Goal: Transaction & Acquisition: Purchase product/service

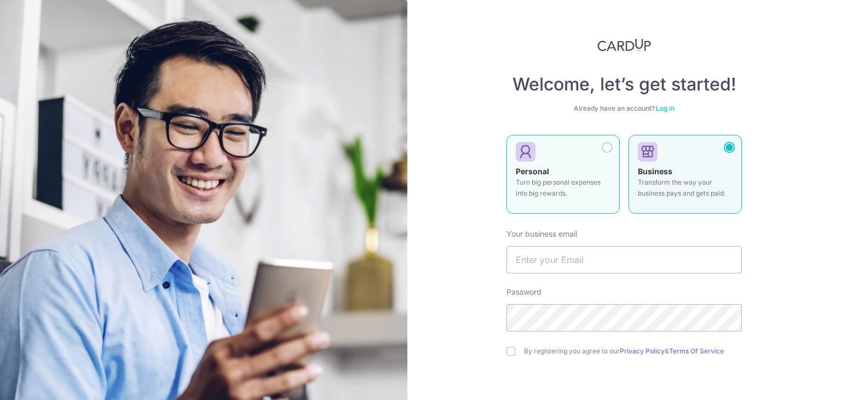
click at [606, 147] on div at bounding box center [607, 147] width 11 height 11
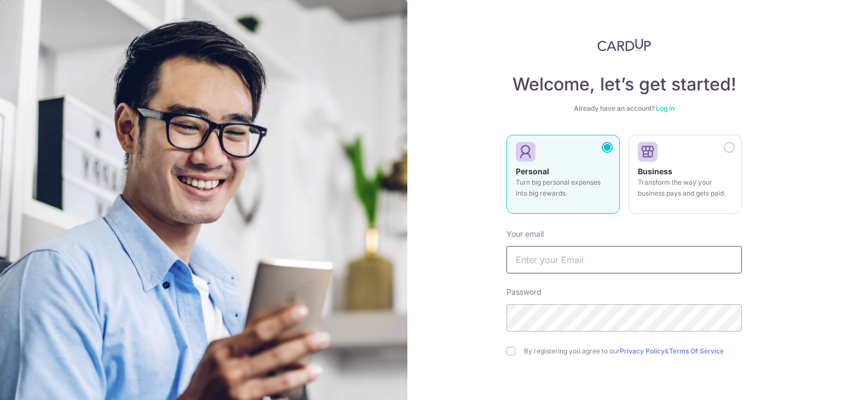
click at [592, 268] on input "text" at bounding box center [625, 259] width 236 height 27
type input "wdyk17@yahoo.com.sg"
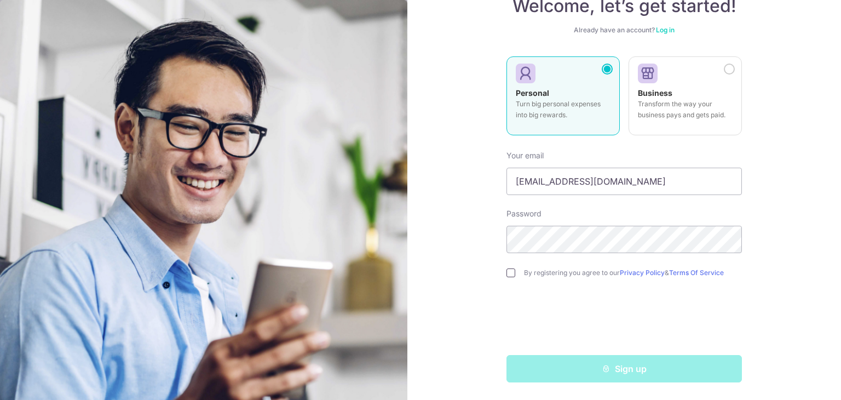
click at [510, 274] on input "checkbox" at bounding box center [511, 272] width 9 height 9
checkbox input "true"
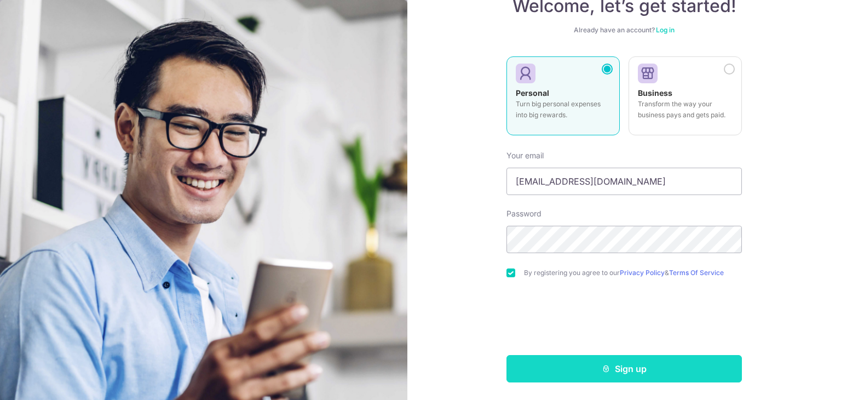
click at [581, 366] on button "Sign up" at bounding box center [625, 368] width 236 height 27
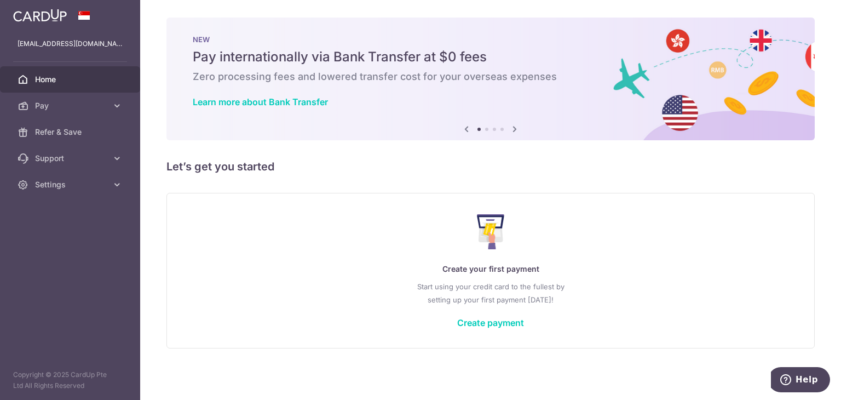
click at [491, 334] on div "Create your first payment Start using your credit card to the fullest by settin…" at bounding box center [490, 270] width 621 height 130
click at [492, 324] on link "Create payment" at bounding box center [490, 322] width 67 height 11
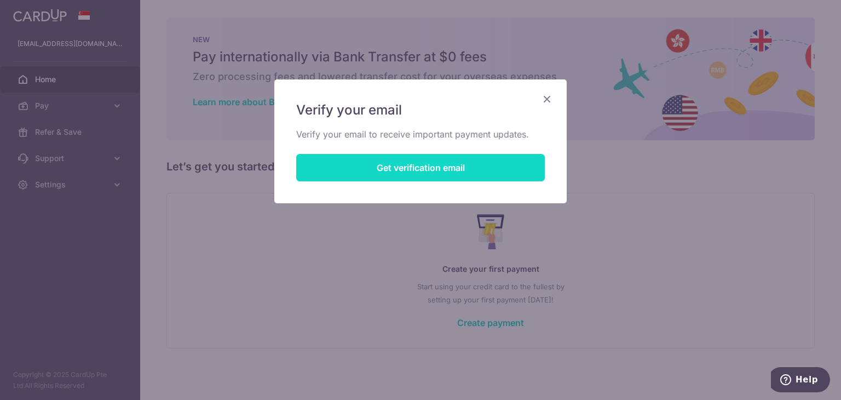
click at [451, 171] on button "Get verification email" at bounding box center [420, 167] width 249 height 27
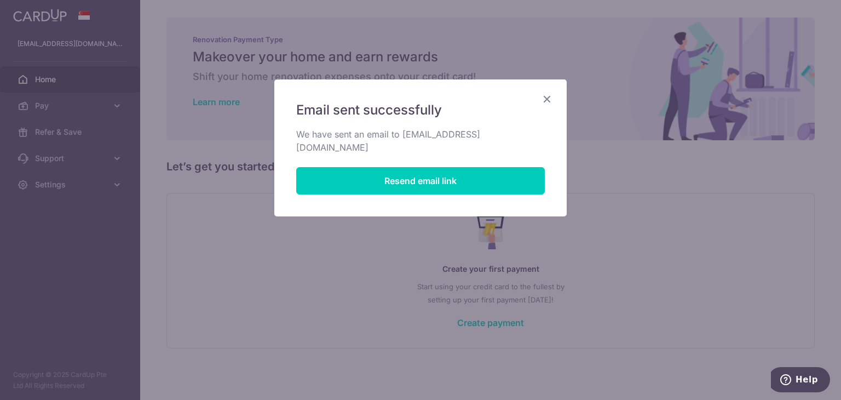
click at [553, 97] on icon "Close" at bounding box center [547, 99] width 13 height 14
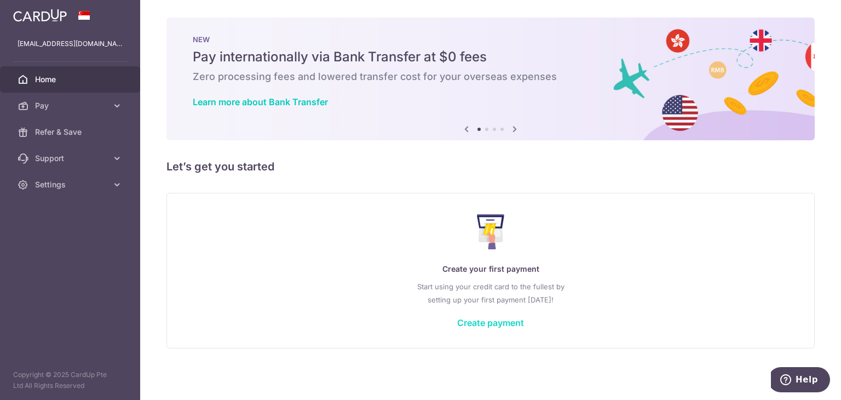
click at [497, 318] on link "Create payment" at bounding box center [490, 322] width 67 height 11
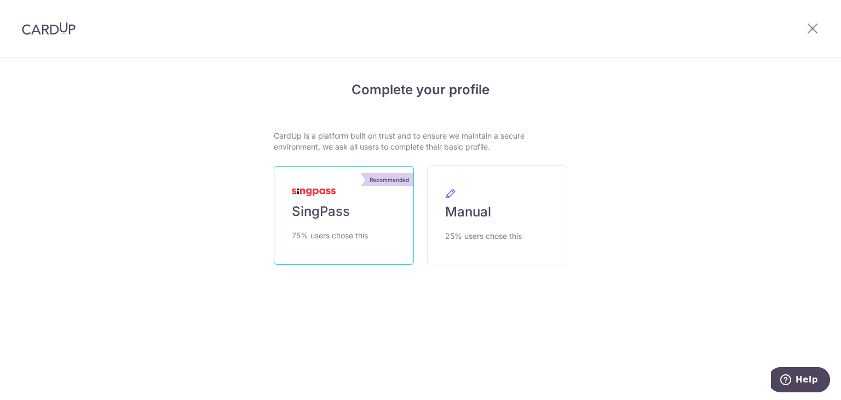
click at [374, 230] on link "Recommended SingPass 75% users chose this" at bounding box center [344, 215] width 140 height 99
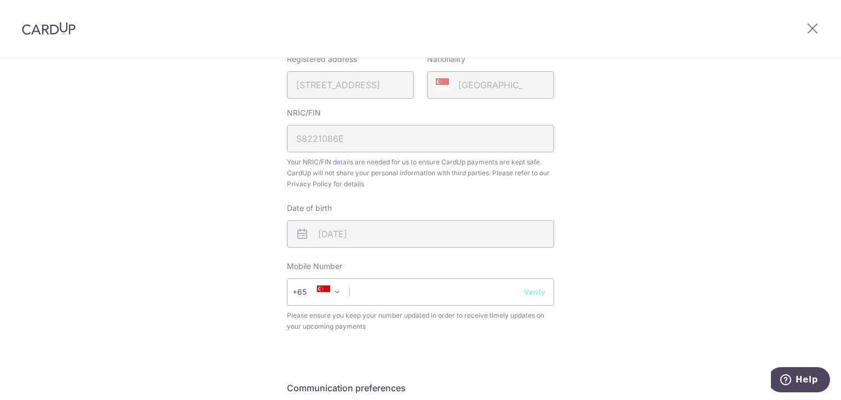
scroll to position [329, 0]
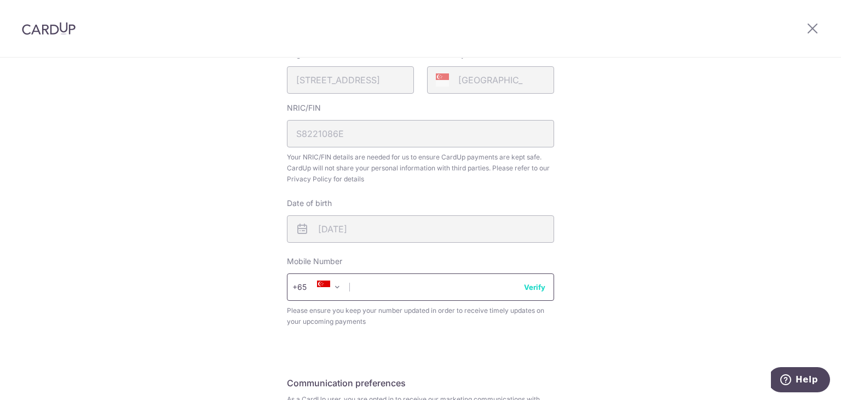
click at [429, 292] on input "text" at bounding box center [420, 286] width 267 height 27
type input "96506784"
click at [727, 268] on div "Review your details Your Details Please provide your full name as per your NRIC…" at bounding box center [420, 128] width 841 height 798
click at [527, 288] on button "Verify" at bounding box center [534, 287] width 21 height 11
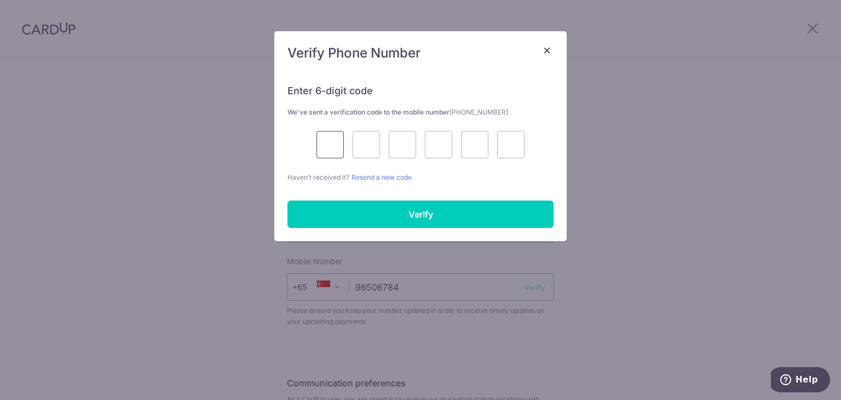
click at [337, 147] on input "text" at bounding box center [330, 144] width 27 height 27
type input "4"
type input "0"
type input "3"
type input "4"
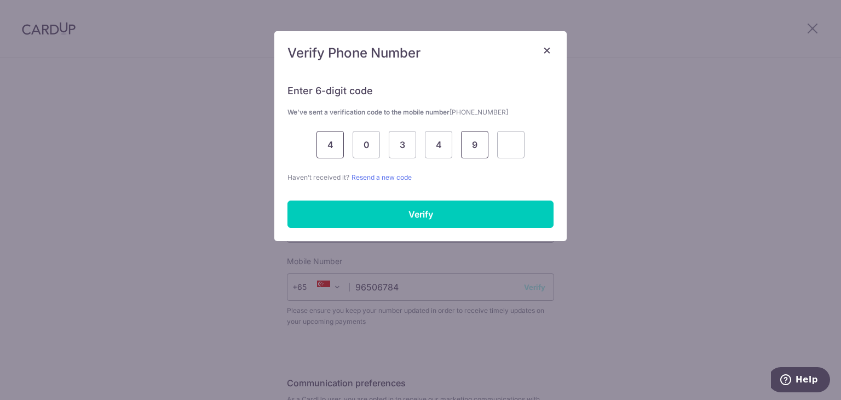
type input "9"
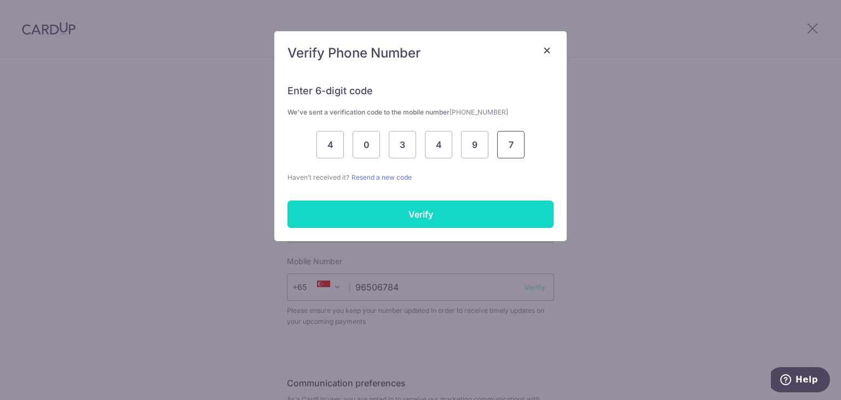
type input "7"
click at [336, 209] on input "Verify" at bounding box center [421, 213] width 266 height 27
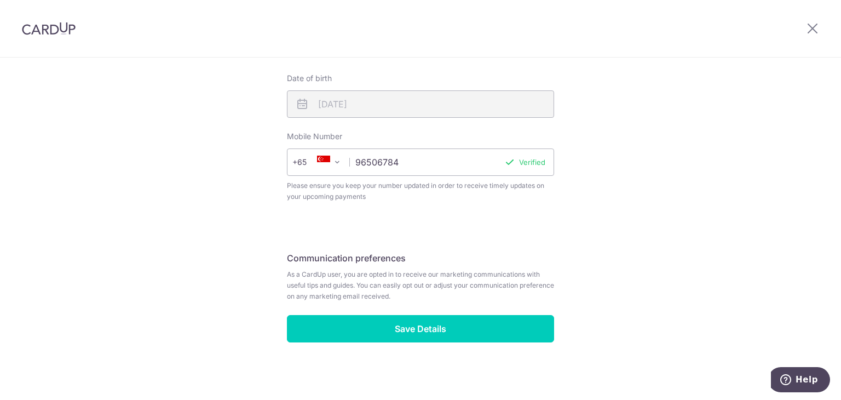
scroll to position [456, 0]
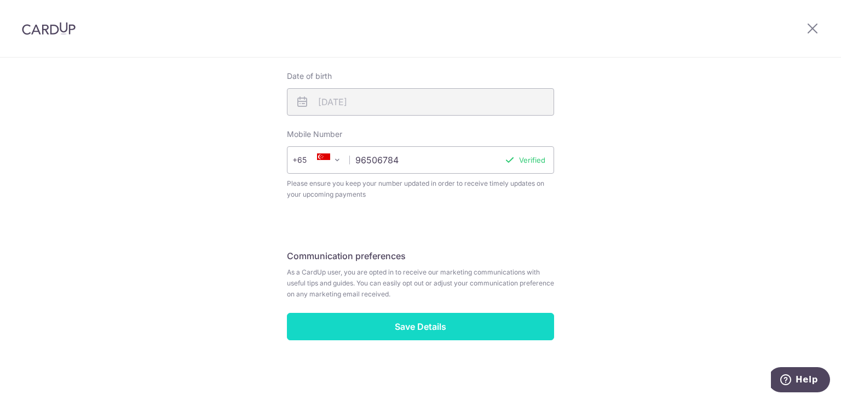
click at [415, 333] on input "Save Details" at bounding box center [420, 326] width 267 height 27
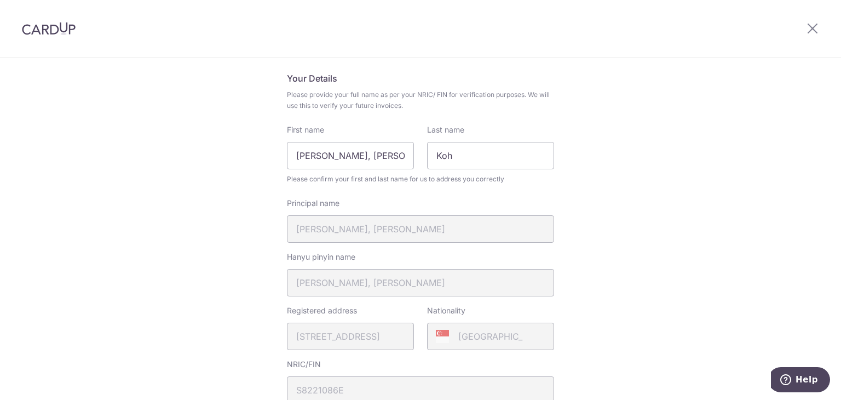
scroll to position [0, 0]
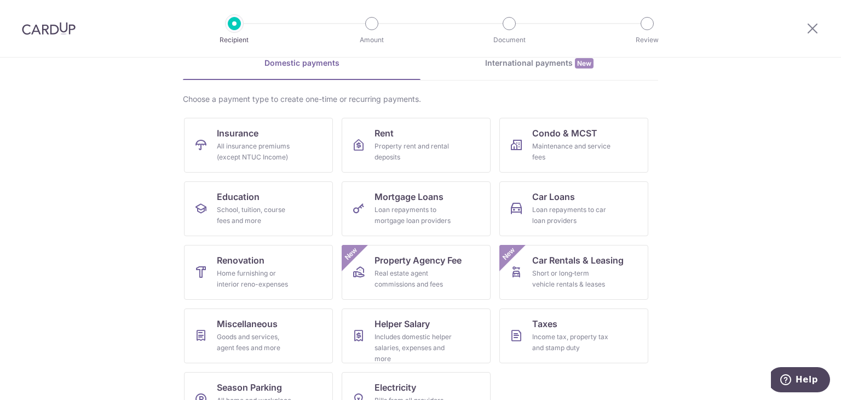
scroll to position [90, 0]
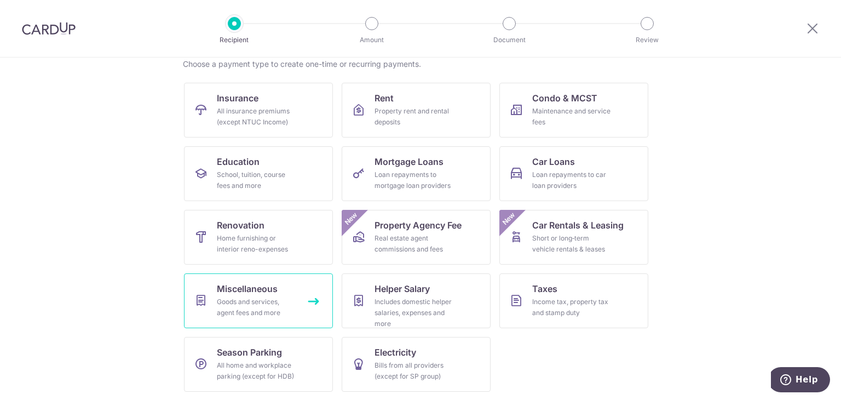
click at [266, 314] on div "Goods and services, agent fees and more" at bounding box center [256, 307] width 79 height 22
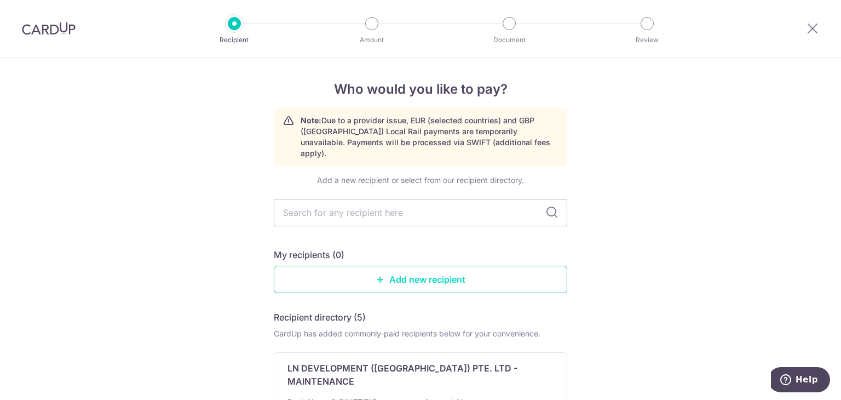
click at [434, 278] on link "Add new recipient" at bounding box center [421, 279] width 294 height 27
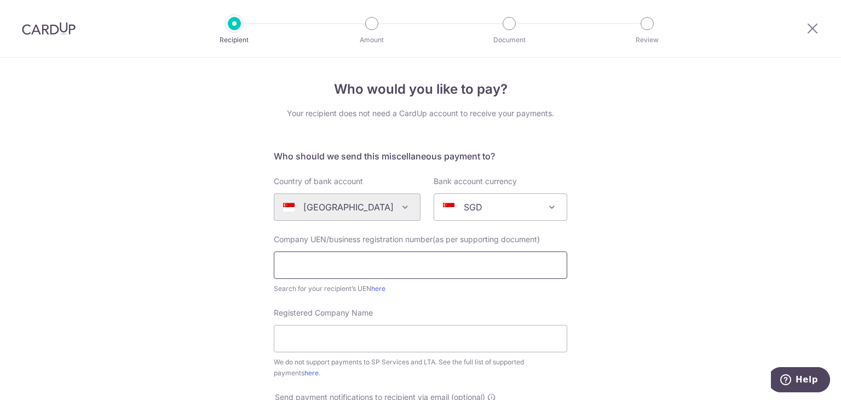
click at [426, 265] on input "text" at bounding box center [421, 264] width 294 height 27
paste input "T20LL1628E"
type input "T20LL1628E"
click at [374, 290] on link "here" at bounding box center [378, 288] width 14 height 8
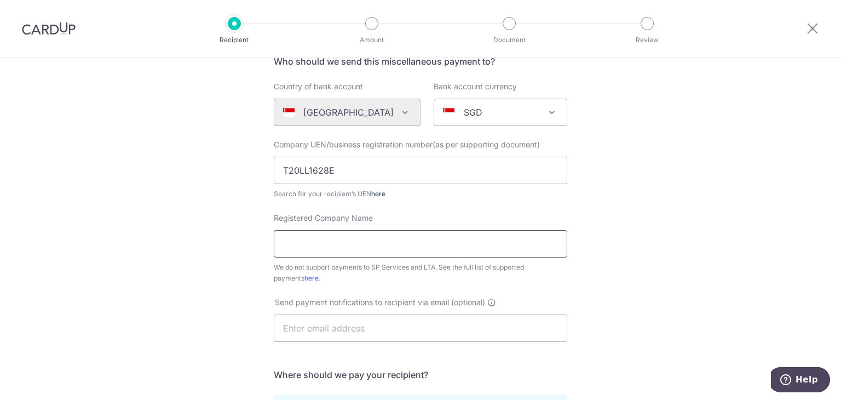
scroll to position [110, 0]
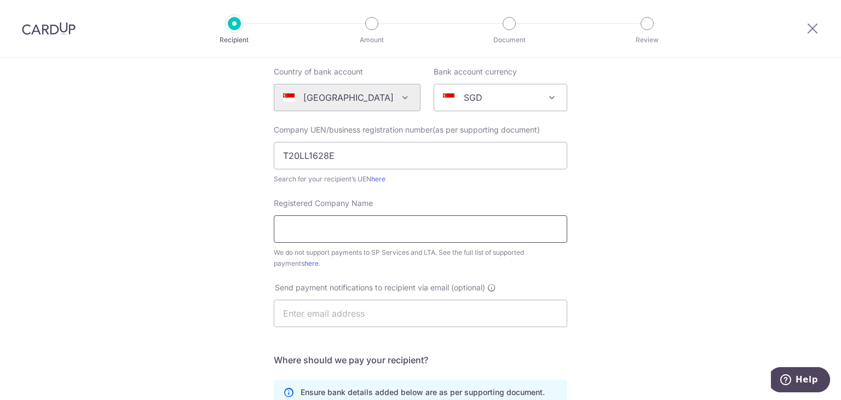
click at [428, 225] on input "Registered Company Name" at bounding box center [421, 228] width 294 height 27
drag, startPoint x: 352, startPoint y: 152, endPoint x: 198, endPoint y: 152, distance: 154.5
click at [198, 152] on div "Who would you like to pay? Your recipient does not need a CardUp account to rec…" at bounding box center [420, 287] width 841 height 679
drag, startPoint x: 383, startPoint y: 231, endPoint x: 423, endPoint y: 228, distance: 40.0
click at [423, 228] on input "Deelydelly Creative Arts LLP" at bounding box center [421, 228] width 294 height 27
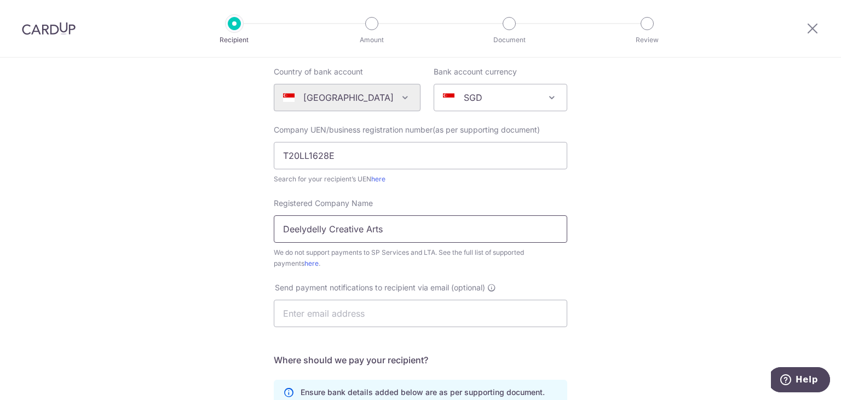
type input "Deelydelly Creative Arts"
click at [665, 227] on div "Who would you like to pay? Your recipient does not need a CardUp account to rec…" at bounding box center [420, 287] width 841 height 679
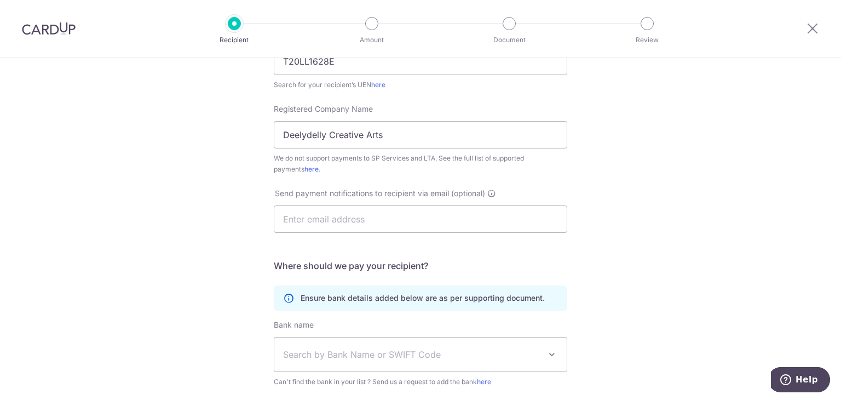
scroll to position [219, 0]
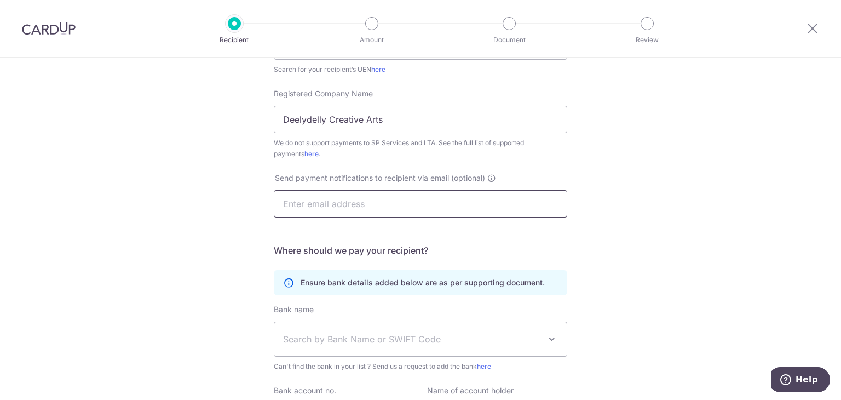
click at [478, 197] on input "text" at bounding box center [421, 203] width 294 height 27
click at [710, 257] on div "Who would you like to pay? Your recipient does not need a CardUp account to rec…" at bounding box center [420, 177] width 841 height 679
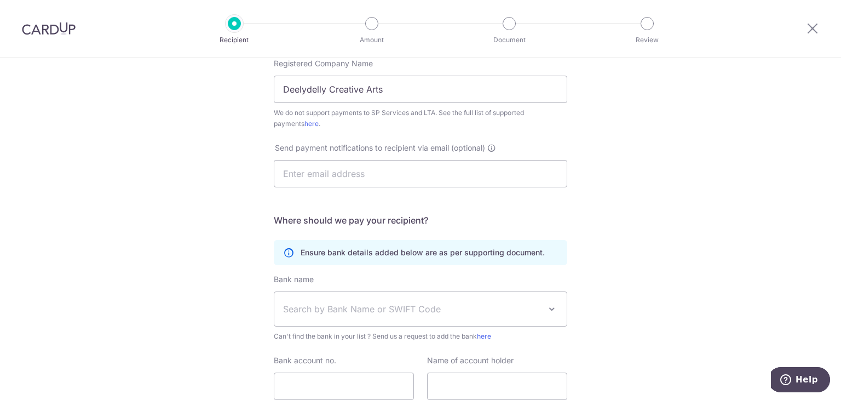
scroll to position [274, 0]
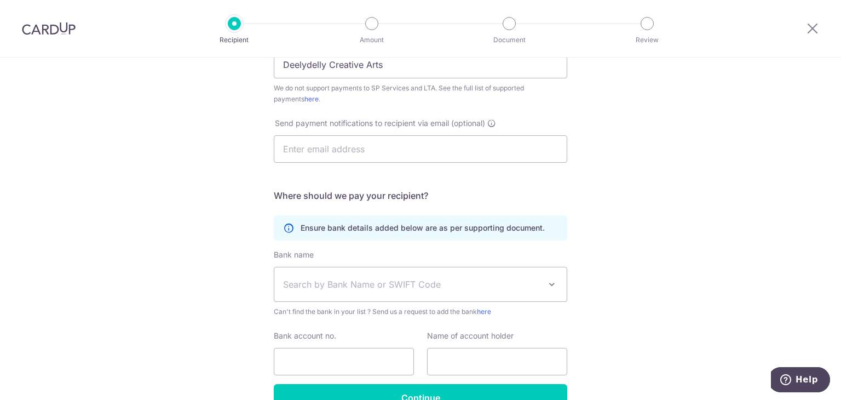
click at [317, 281] on span "Search by Bank Name or SWIFT Code" at bounding box center [411, 284] width 257 height 13
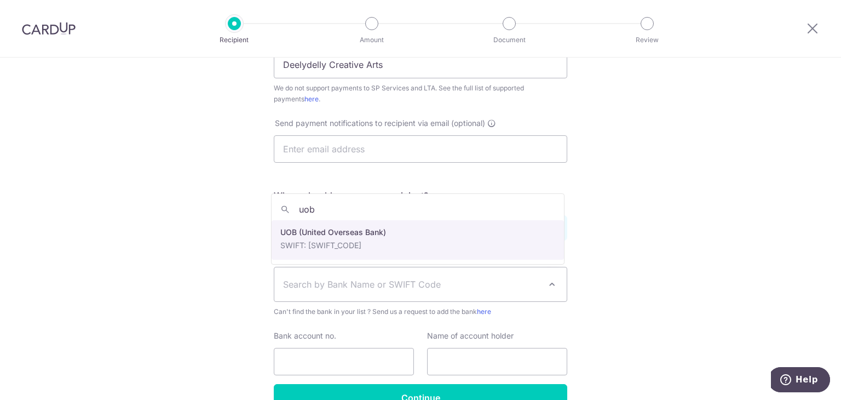
type input "uob"
select select "18"
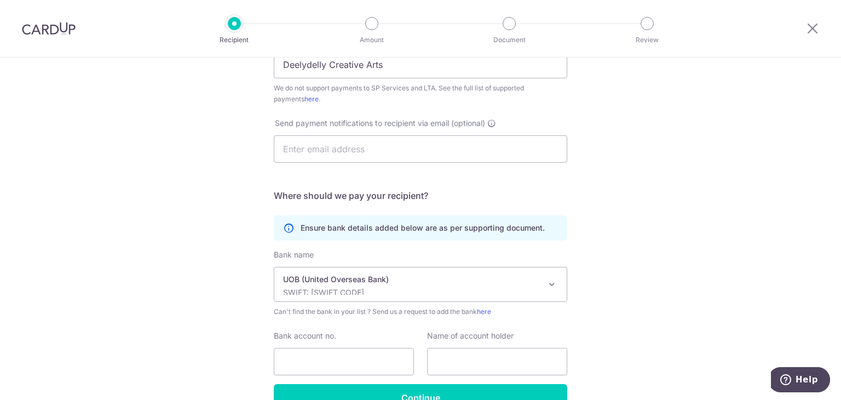
click at [675, 172] on div "Who would you like to pay? Your recipient does not need a CardUp account to rec…" at bounding box center [420, 123] width 841 height 679
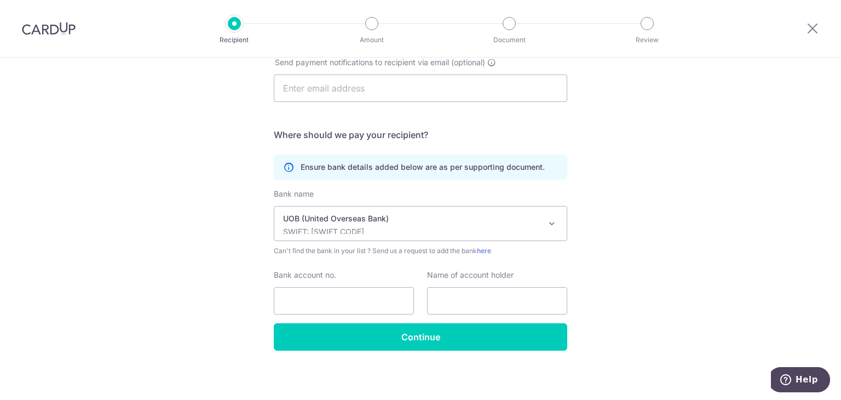
scroll to position [336, 0]
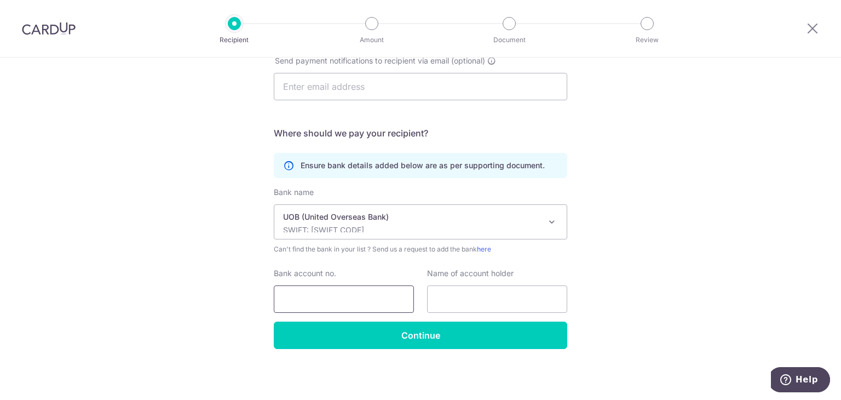
click at [318, 300] on input "Bank account no." at bounding box center [344, 298] width 140 height 27
type input "7013454179"
type input "c"
type input "Deelydelly Creative Arts LLP"
click at [316, 300] on input "7013454179" at bounding box center [344, 298] width 140 height 27
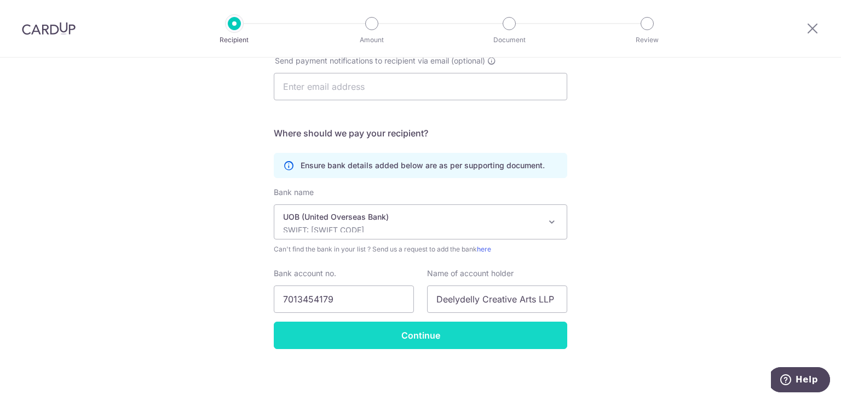
click at [494, 339] on input "Continue" at bounding box center [421, 335] width 294 height 27
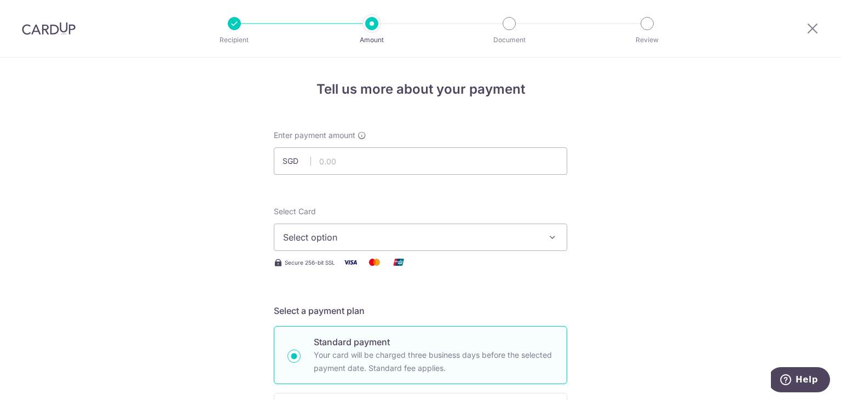
click at [496, 246] on button "Select option" at bounding box center [421, 236] width 294 height 27
click at [495, 263] on span "Add credit card" at bounding box center [430, 267] width 255 height 11
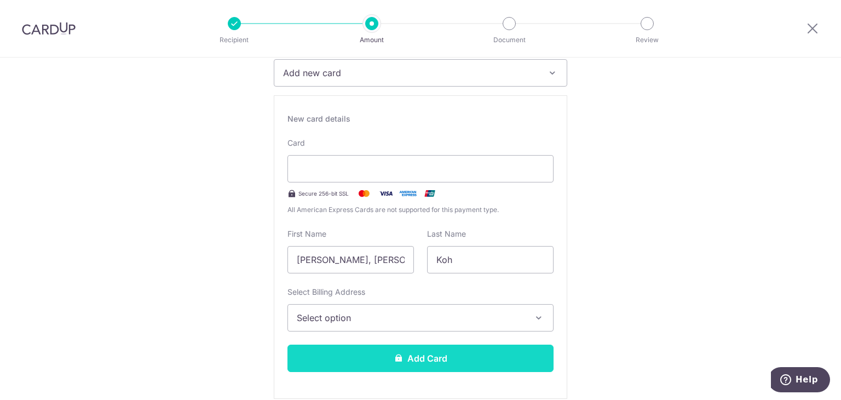
scroll to position [219, 0]
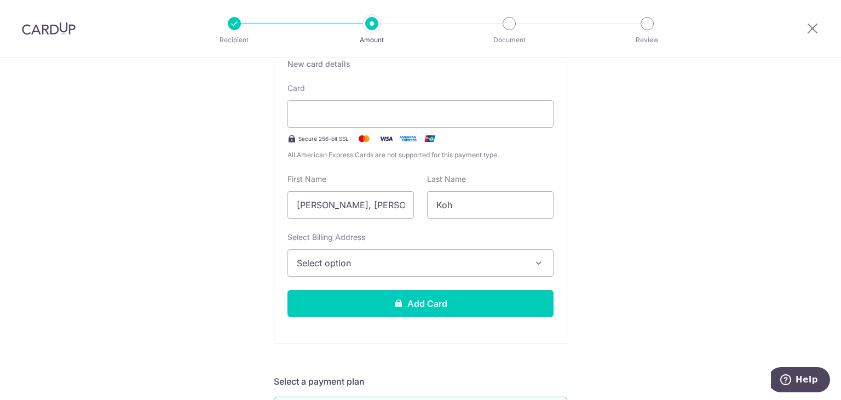
click at [419, 263] on span "Select option" at bounding box center [411, 262] width 228 height 13
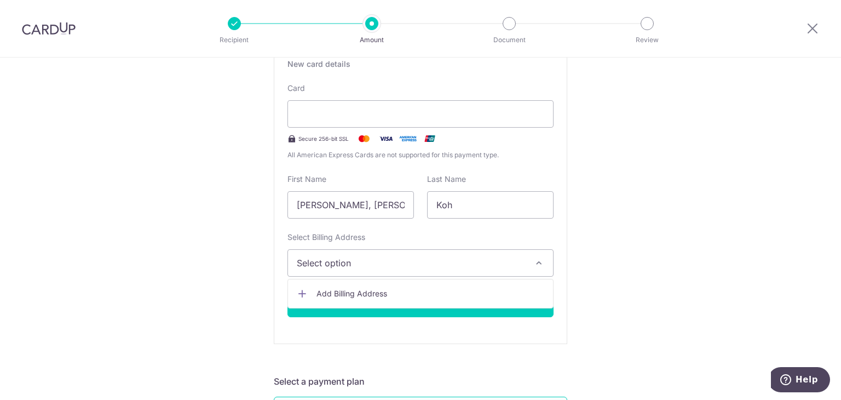
click at [420, 266] on span "Select option" at bounding box center [411, 262] width 228 height 13
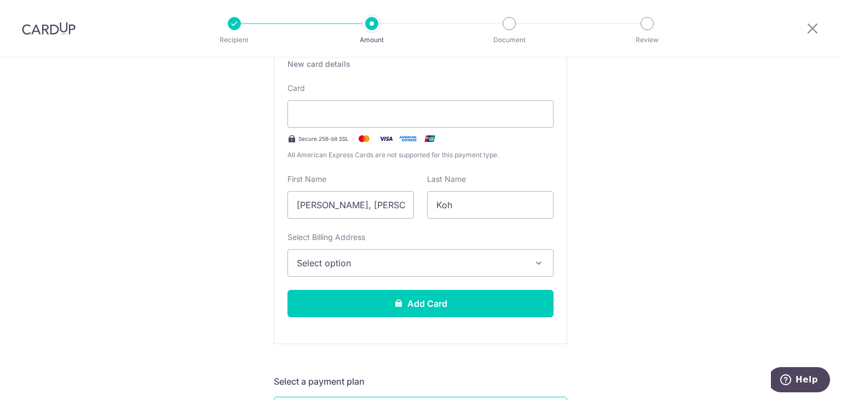
click at [422, 263] on span "Select option" at bounding box center [411, 262] width 228 height 13
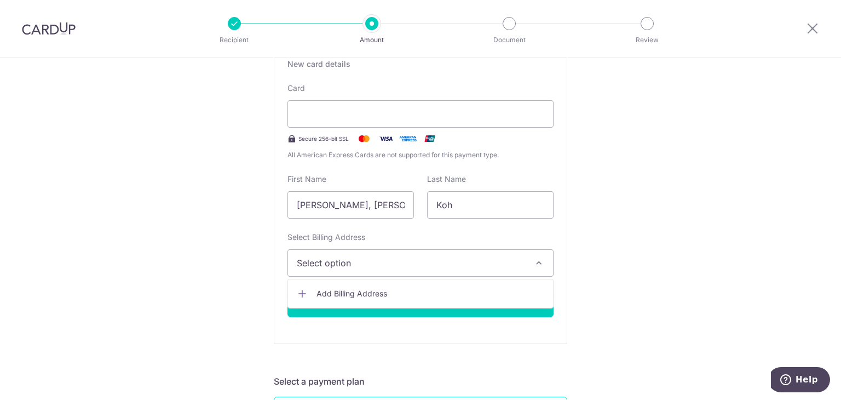
click at [420, 288] on span "Add Billing Address" at bounding box center [431, 293] width 228 height 11
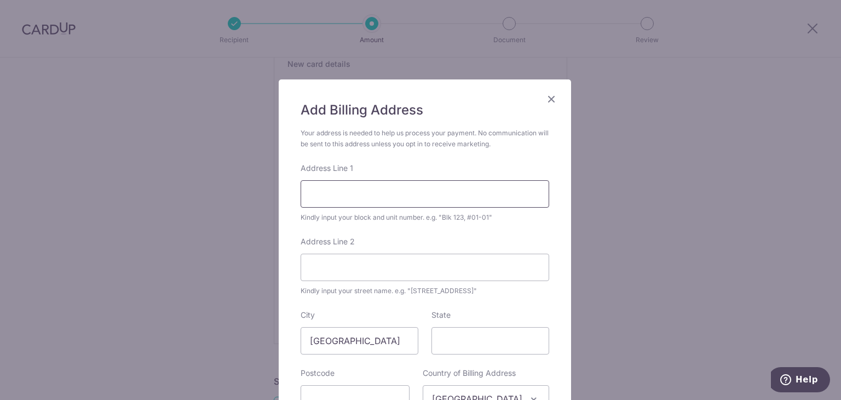
click at [427, 190] on input "Address Line 1" at bounding box center [425, 193] width 249 height 27
type input "Blk 3 Queen's Road"
type input "#06-149"
type input "260003"
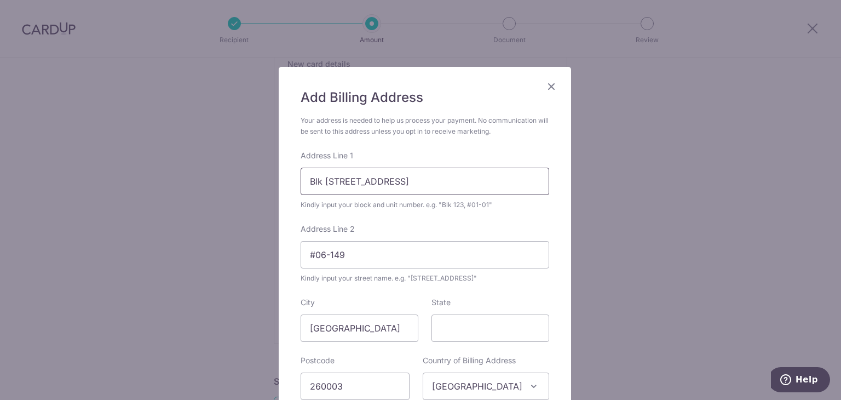
click at [432, 174] on input "Blk 3 Queen's Road" at bounding box center [425, 181] width 249 height 27
type input "Blk 3 Queen's Road"
click at [468, 261] on input "#06-149" at bounding box center [425, 254] width 249 height 27
type input "#06-149"
click at [458, 329] on input "State" at bounding box center [491, 327] width 118 height 27
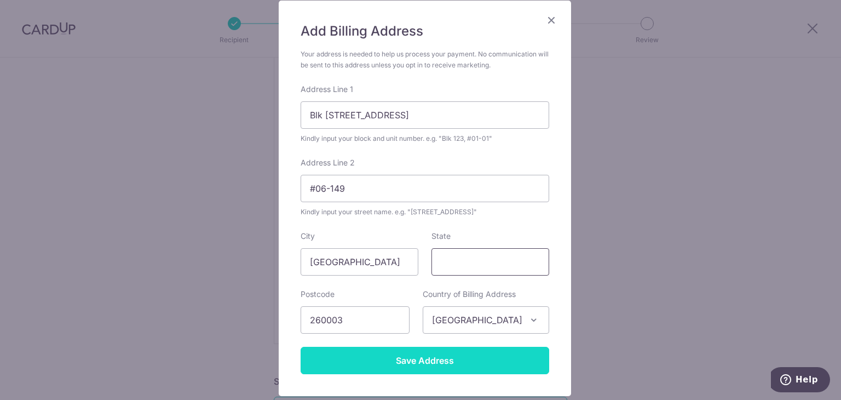
scroll to position [122, 0]
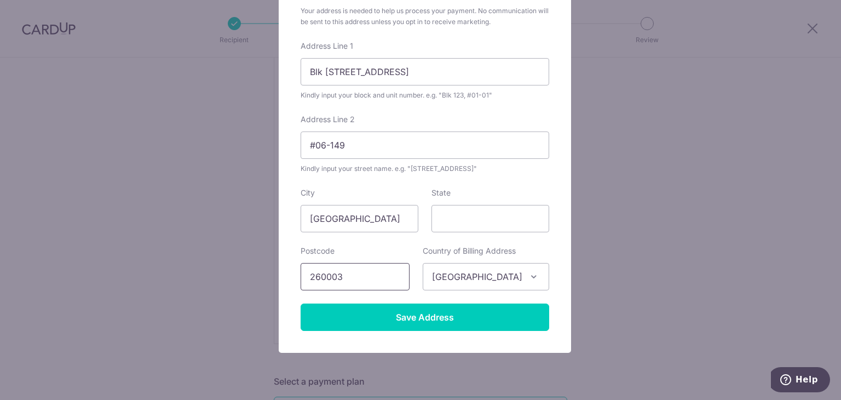
drag, startPoint x: 375, startPoint y: 273, endPoint x: 382, endPoint y: 277, distance: 7.6
click at [375, 273] on input "260003" at bounding box center [355, 276] width 109 height 27
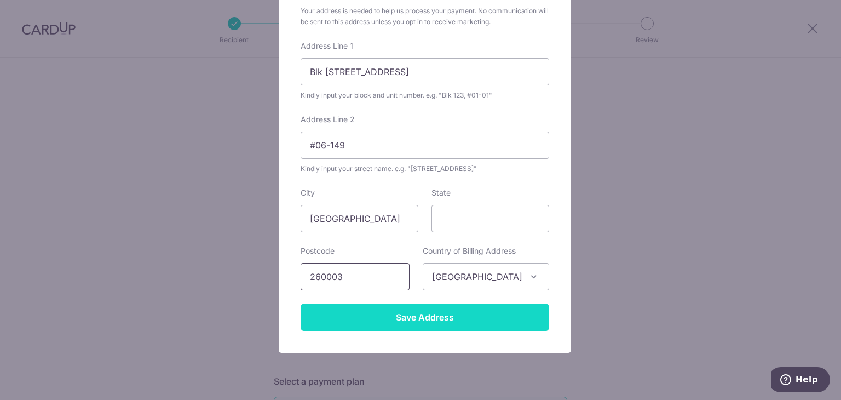
type input "260003"
click at [467, 317] on input "Save Address" at bounding box center [425, 316] width 249 height 27
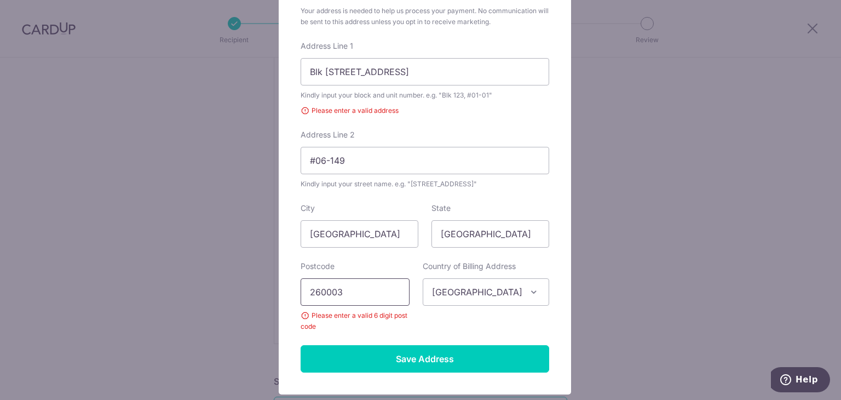
drag, startPoint x: 355, startPoint y: 299, endPoint x: 364, endPoint y: 291, distance: 11.6
click at [355, 299] on input "260003" at bounding box center [355, 291] width 109 height 27
type input "260003"
click at [384, 234] on input "[GEOGRAPHIC_DATA]" at bounding box center [360, 233] width 118 height 27
click at [400, 160] on input "#06-149" at bounding box center [425, 160] width 249 height 27
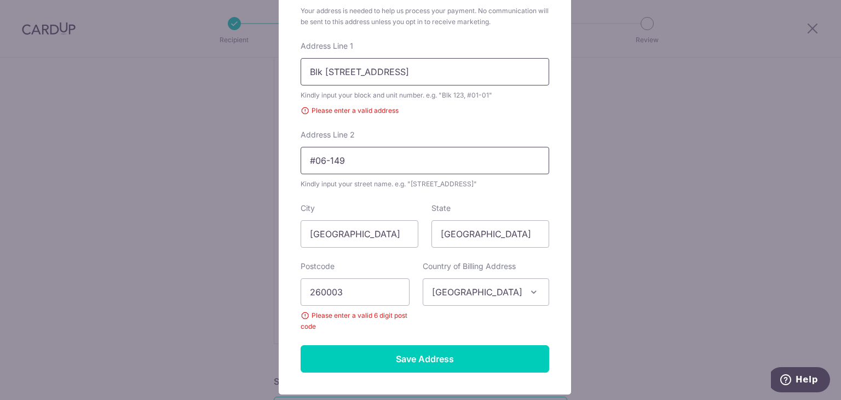
type input "#06-149"
click at [417, 71] on input "Blk 3 Queen's Road" at bounding box center [425, 71] width 249 height 27
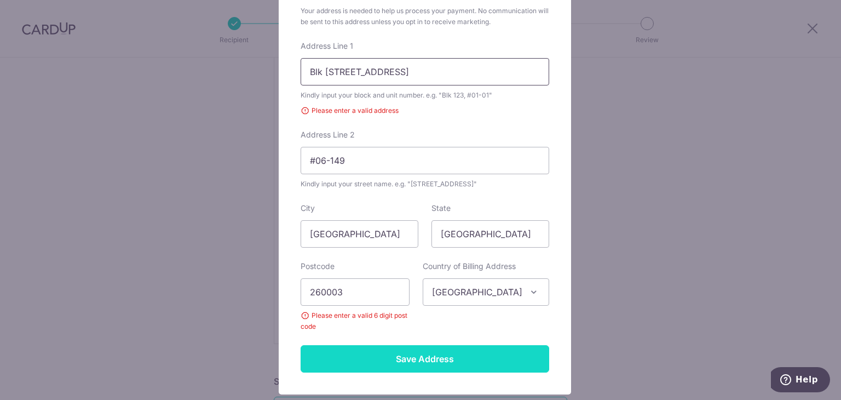
type input "Blk 3 Queen's Road"
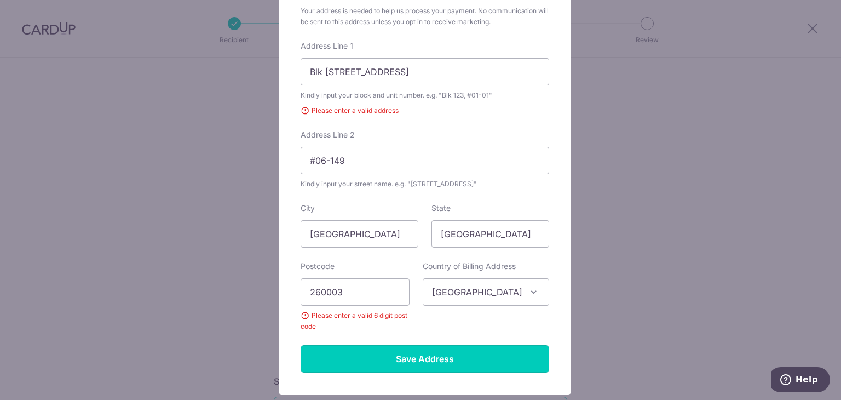
click at [434, 357] on input "Save Address" at bounding box center [425, 358] width 249 height 27
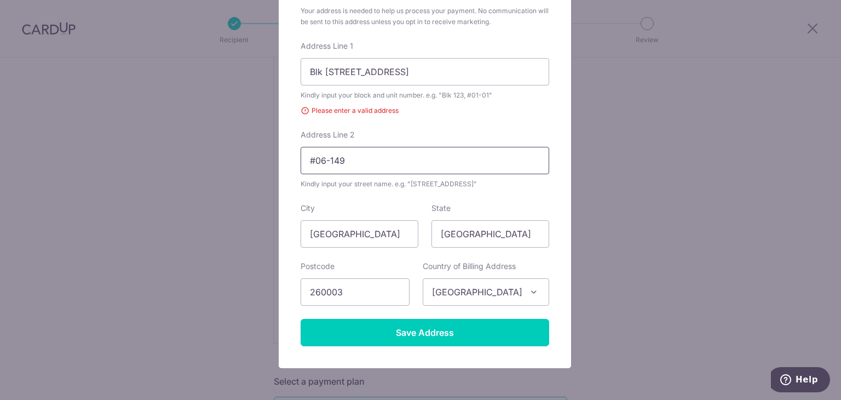
drag, startPoint x: 353, startPoint y: 163, endPoint x: 233, endPoint y: 159, distance: 119.5
click at [233, 159] on div "Add Billing Address Your address is needed to help us process your payment. No …" at bounding box center [420, 200] width 841 height 400
click at [329, 70] on input "Blk 3 Queen's Road" at bounding box center [425, 71] width 249 height 27
paste input "#06-149"
drag, startPoint x: 364, startPoint y: 75, endPoint x: 478, endPoint y: 74, distance: 114.5
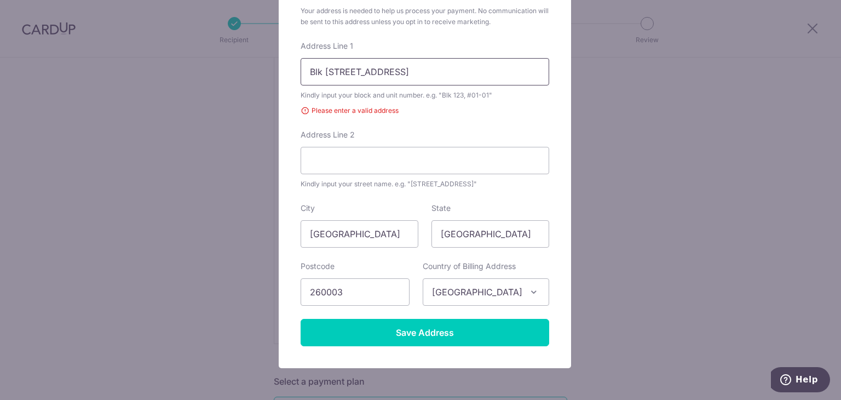
click at [478, 74] on input "Blk 3 #06-149Queen's Road" at bounding box center [425, 71] width 249 height 27
type input "Blk 3 #06-149"
click at [451, 163] on input "Address Line 2" at bounding box center [425, 160] width 249 height 27
paste input "Queen's Road"
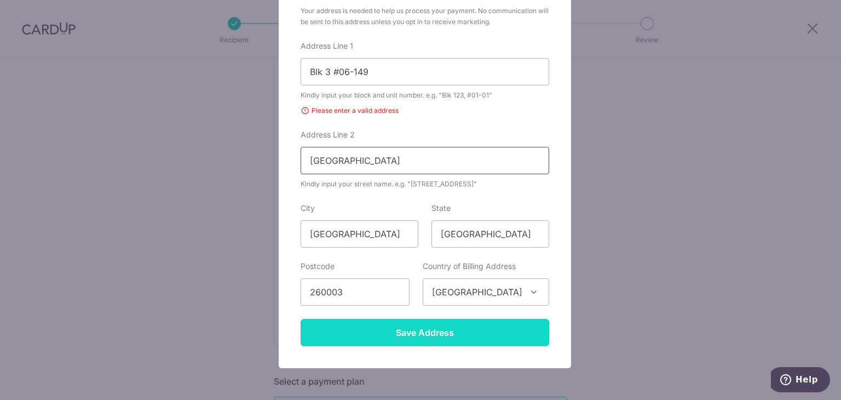
type input "Queen's Road"
click at [477, 325] on input "Save Address" at bounding box center [425, 332] width 249 height 27
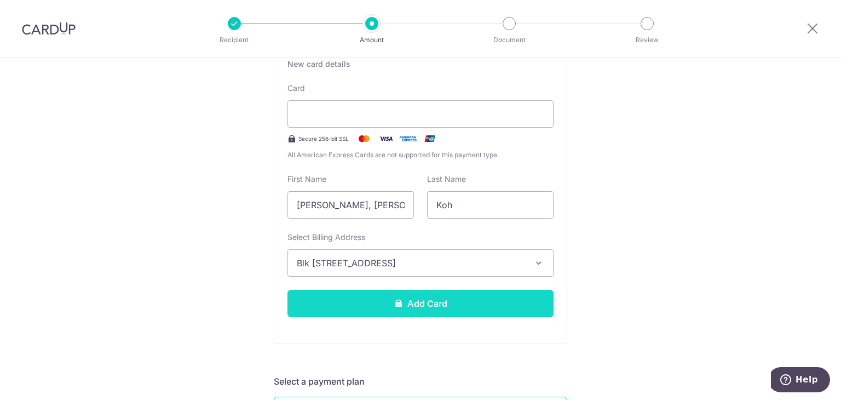
click at [501, 296] on button "Add Card" at bounding box center [421, 303] width 266 height 27
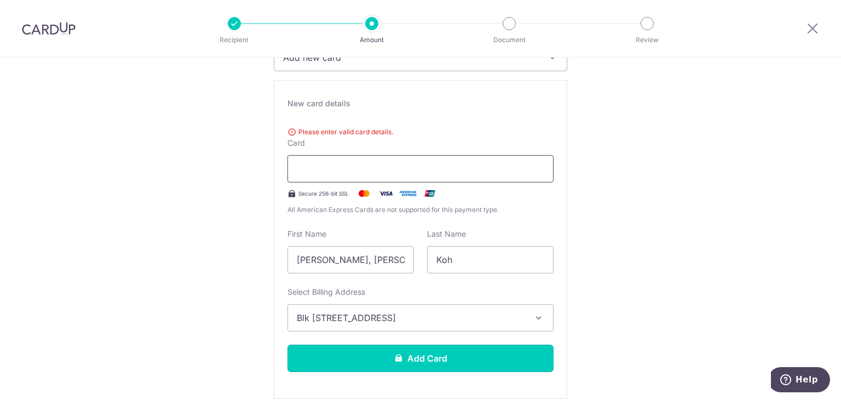
scroll to position [164, 0]
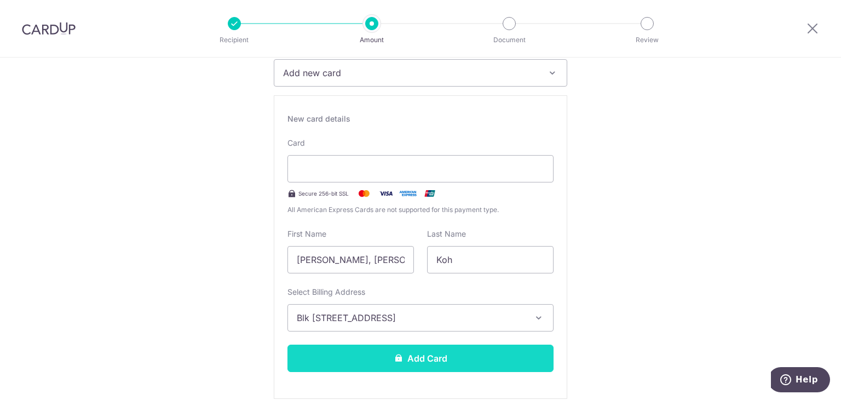
click at [505, 365] on button "Add Card" at bounding box center [421, 358] width 266 height 27
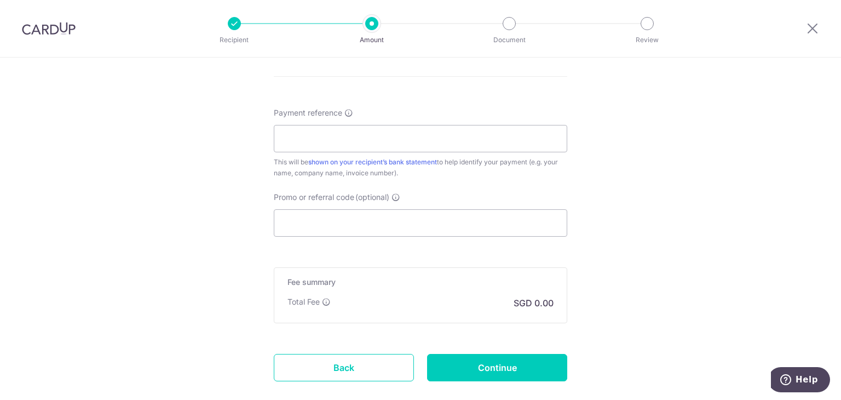
scroll to position [603, 0]
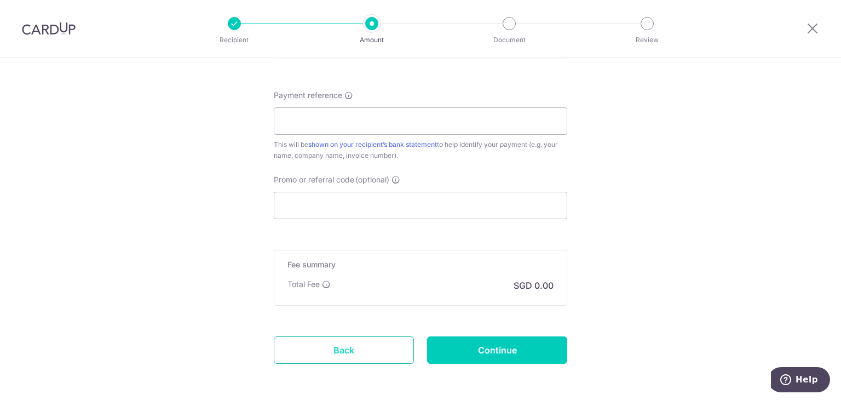
click at [357, 343] on link "Back" at bounding box center [344, 349] width 140 height 27
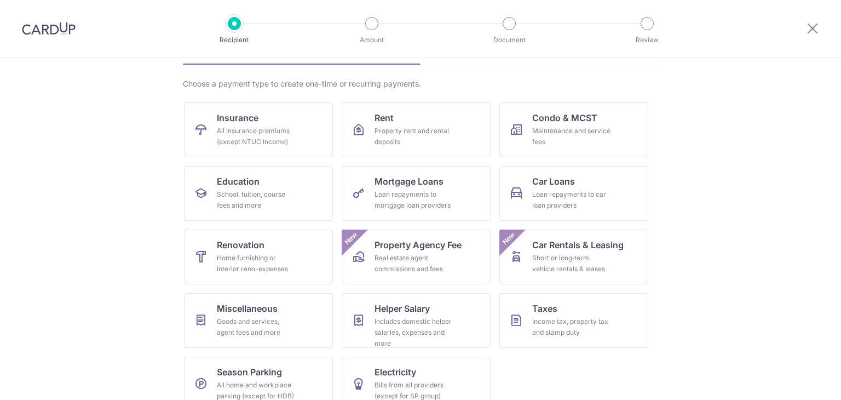
scroll to position [90, 0]
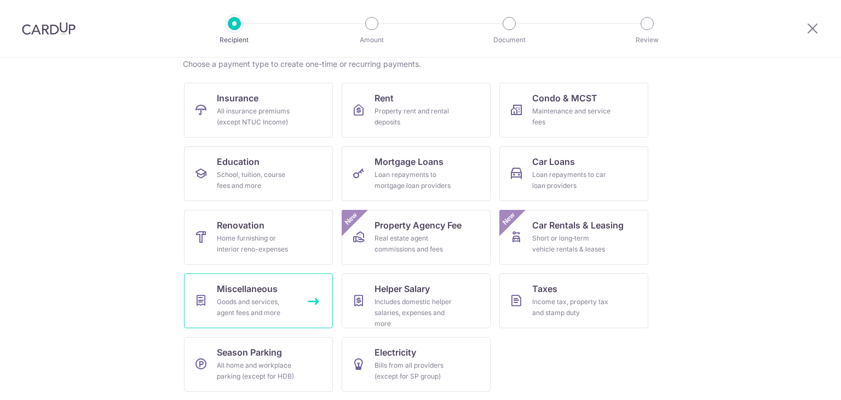
click at [261, 305] on div "Goods and services, agent fees and more" at bounding box center [256, 307] width 79 height 22
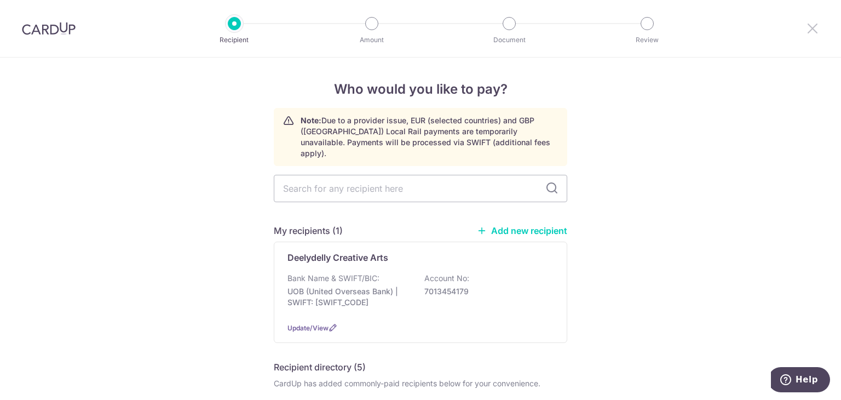
click at [816, 27] on icon at bounding box center [812, 28] width 13 height 14
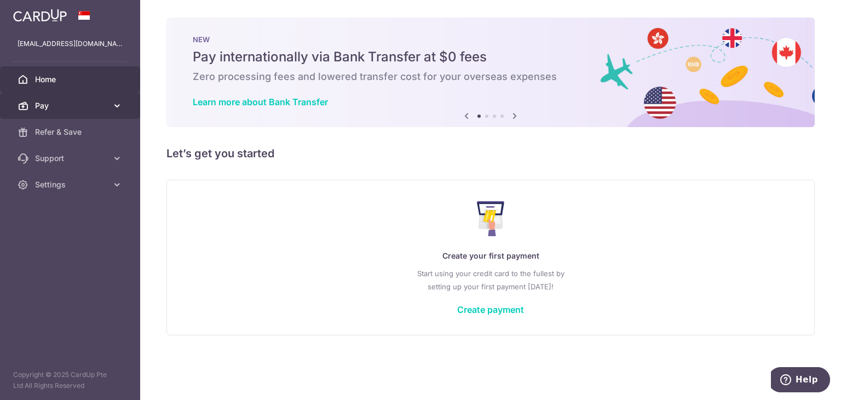
click at [66, 107] on span "Pay" at bounding box center [71, 105] width 72 height 11
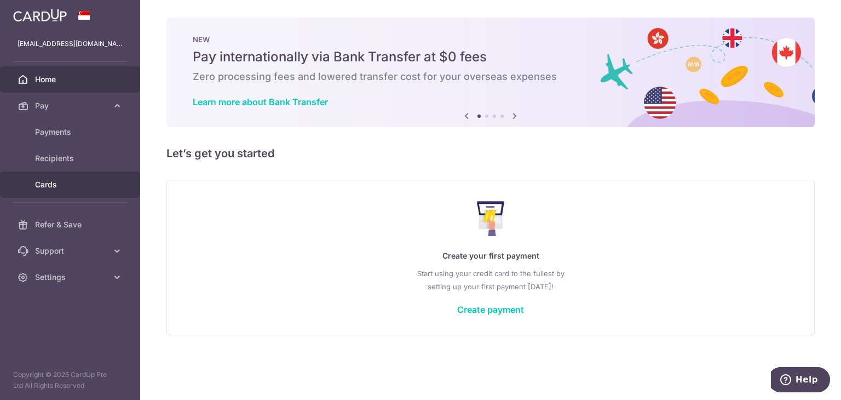
click at [64, 188] on span "Cards" at bounding box center [71, 184] width 72 height 11
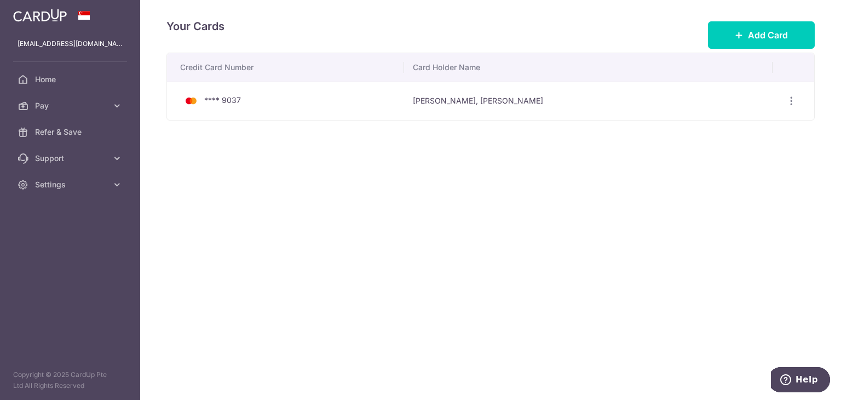
click at [226, 98] on span "**** 9037" at bounding box center [222, 99] width 37 height 9
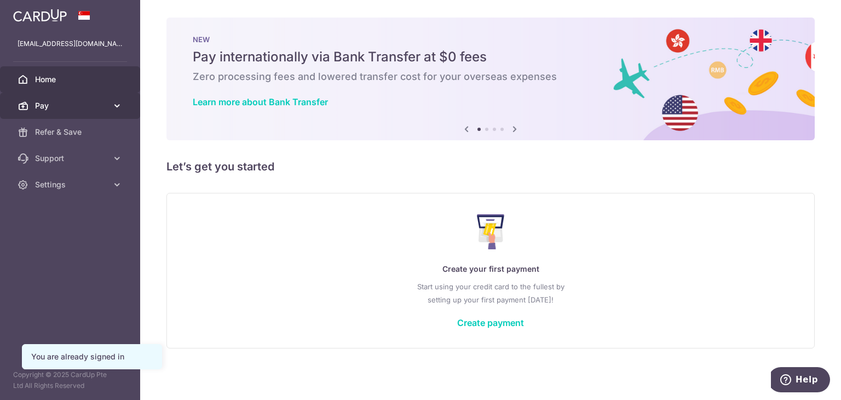
click at [54, 106] on span "Pay" at bounding box center [71, 105] width 72 height 11
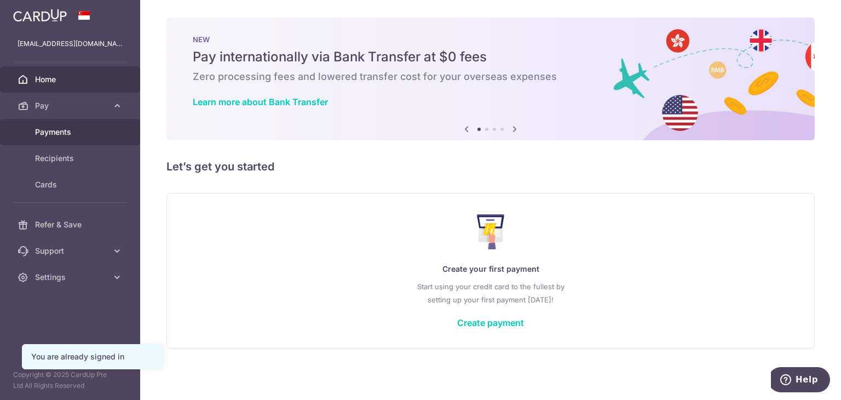
click at [55, 127] on span "Payments" at bounding box center [71, 132] width 72 height 11
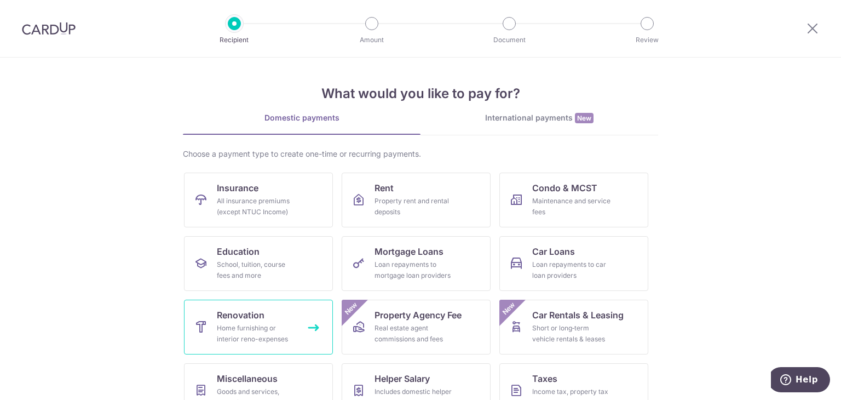
scroll to position [55, 0]
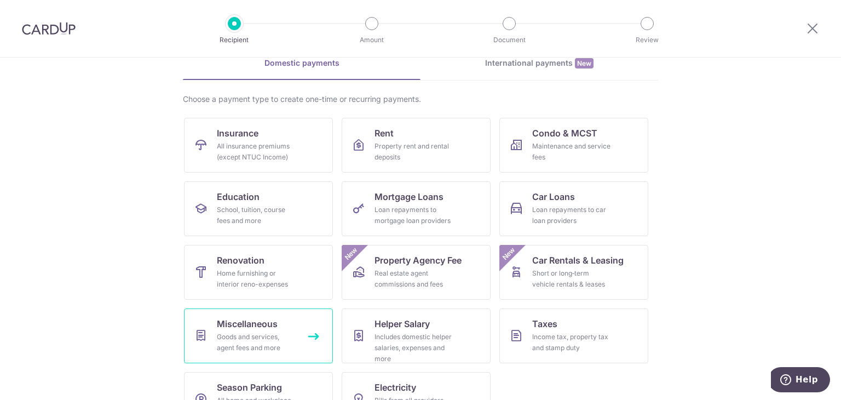
click at [269, 333] on div "Goods and services, agent fees and more" at bounding box center [256, 342] width 79 height 22
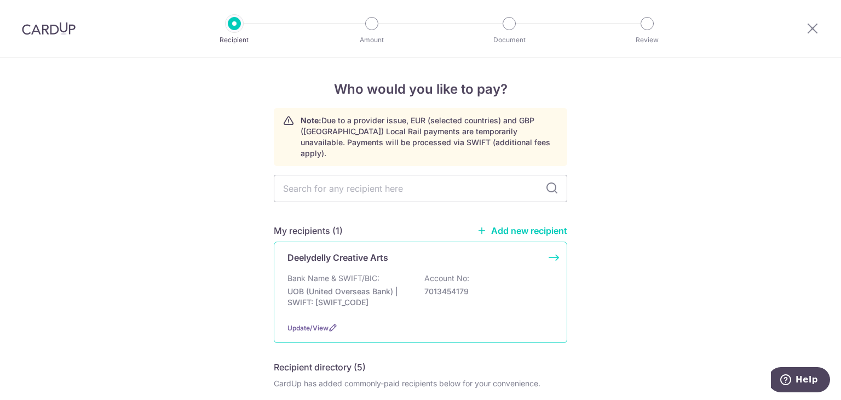
click at [353, 273] on p "Bank Name & SWIFT/BIC:" at bounding box center [334, 278] width 92 height 11
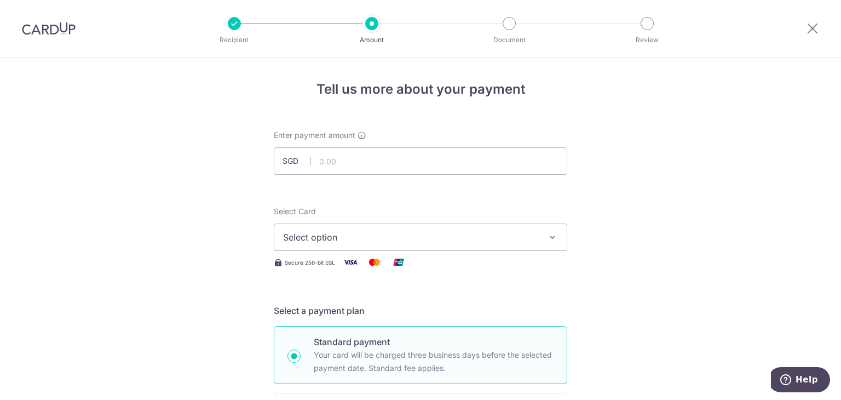
click at [360, 239] on span "Select option" at bounding box center [410, 237] width 255 height 13
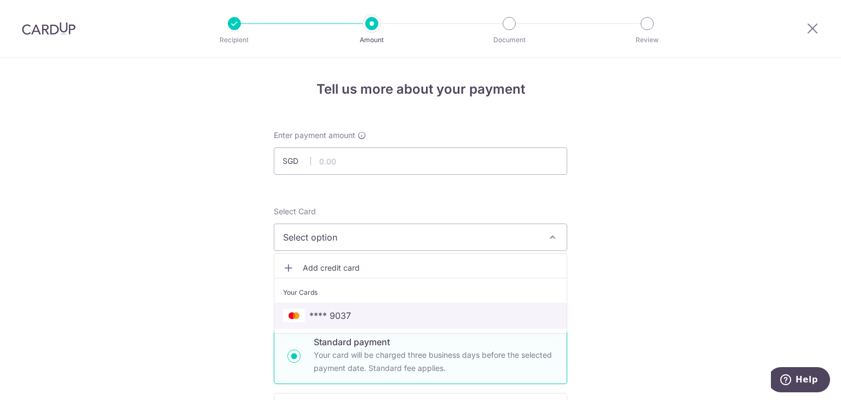
click at [362, 312] on span "**** 9037" at bounding box center [420, 315] width 275 height 13
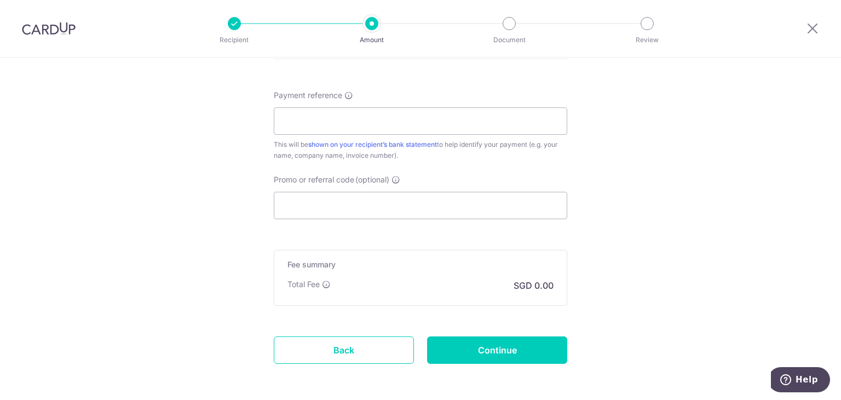
scroll to position [548, 0]
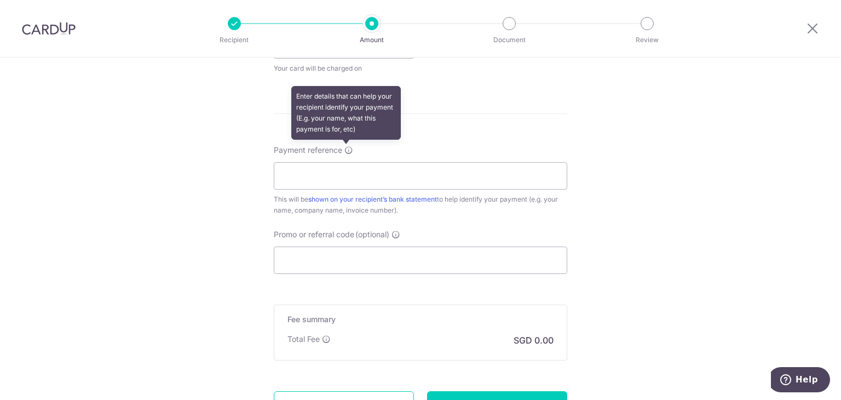
click at [346, 148] on icon at bounding box center [349, 150] width 9 height 9
click at [346, 162] on input "Payment reference Enter details that can help your recipient identify your paym…" at bounding box center [421, 175] width 294 height 27
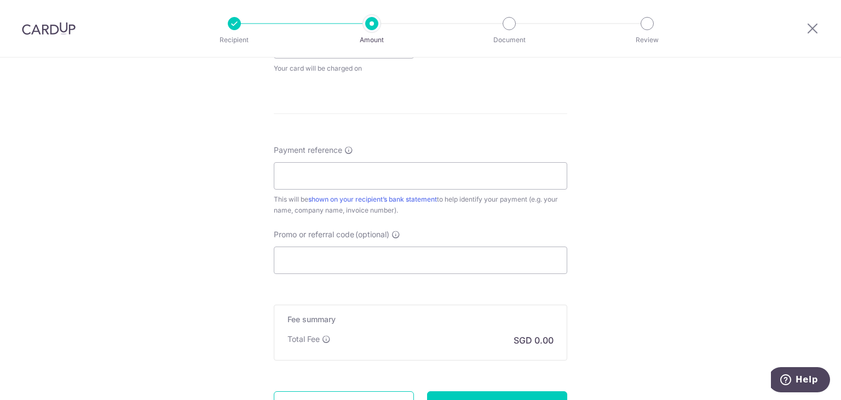
click at [738, 168] on div "Tell us more about your payment Enter payment amount SGD Select Card **** 9037 …" at bounding box center [420, 5] width 841 height 991
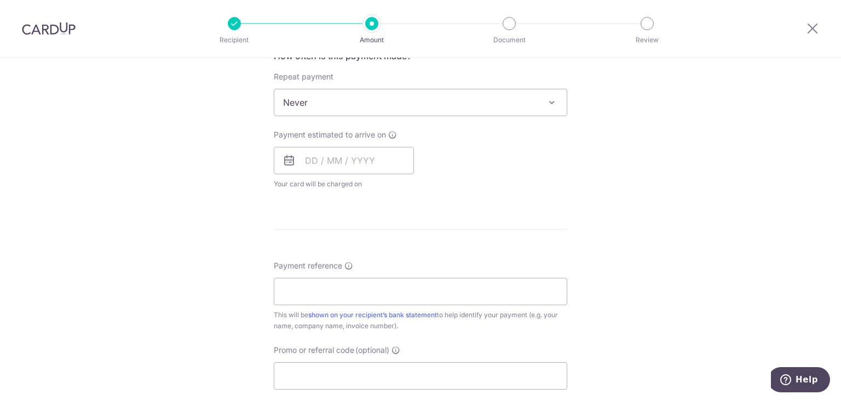
scroll to position [383, 0]
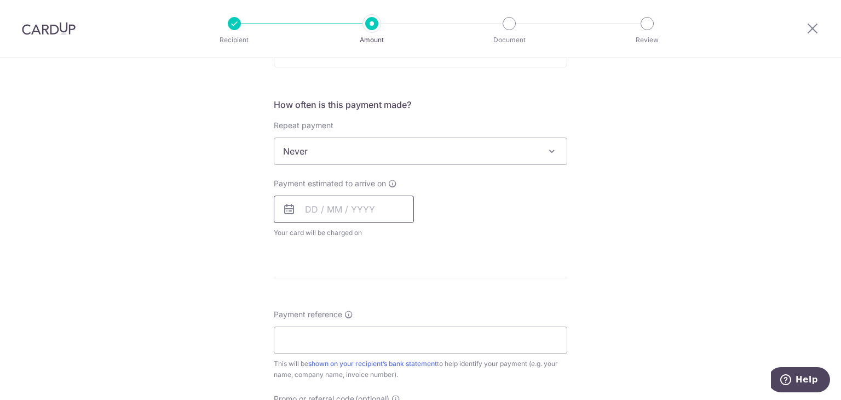
click at [352, 206] on input "text" at bounding box center [344, 209] width 140 height 27
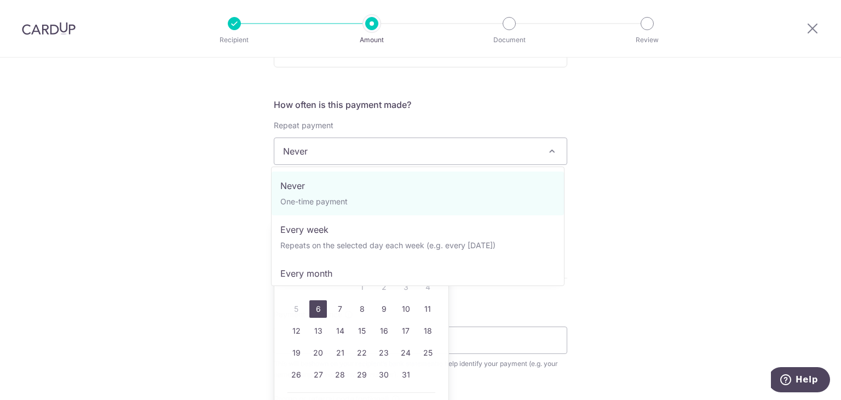
click at [370, 159] on span "Never" at bounding box center [420, 151] width 292 height 26
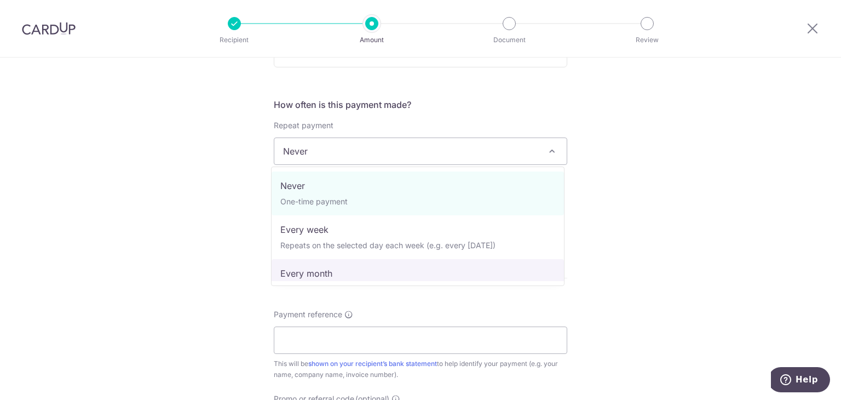
select select "3"
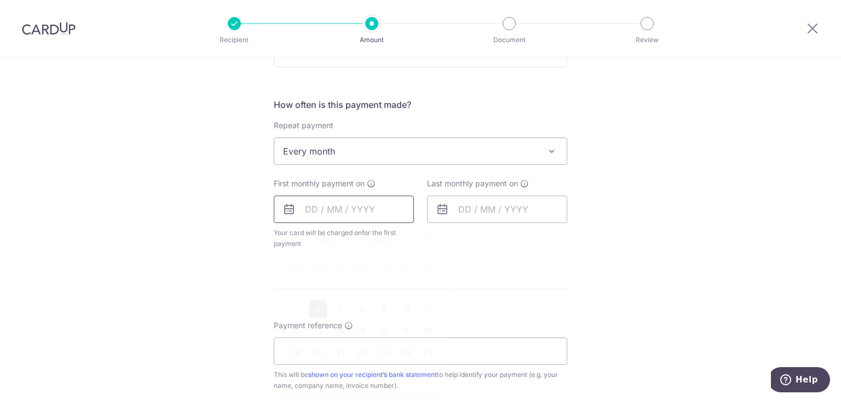
click at [370, 209] on input "text" at bounding box center [344, 209] width 140 height 27
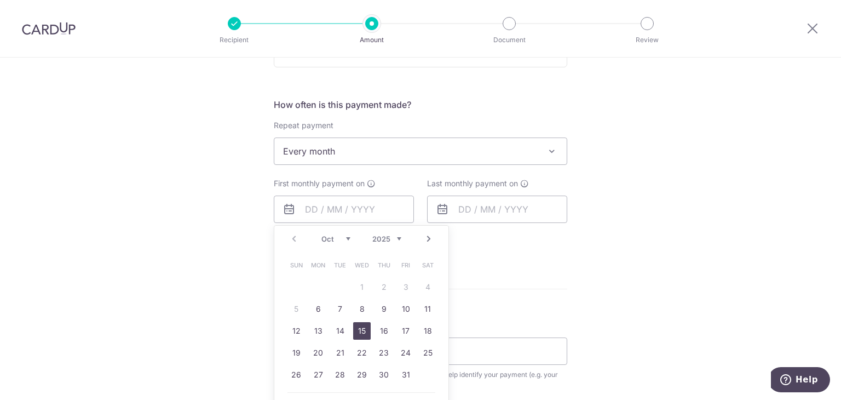
click at [363, 331] on link "15" at bounding box center [362, 331] width 18 height 18
type input "[DATE]"
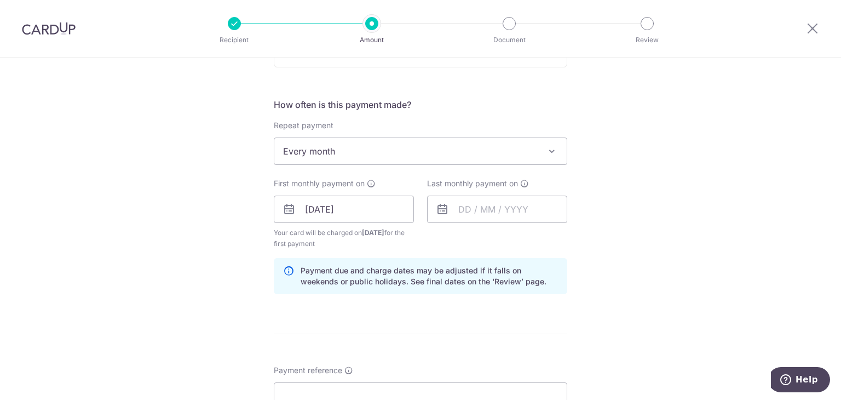
click at [464, 142] on span "Every month" at bounding box center [420, 151] width 292 height 26
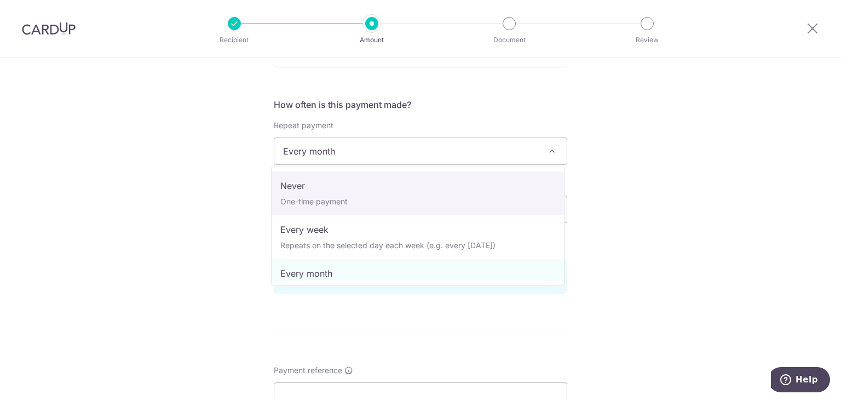
select select "1"
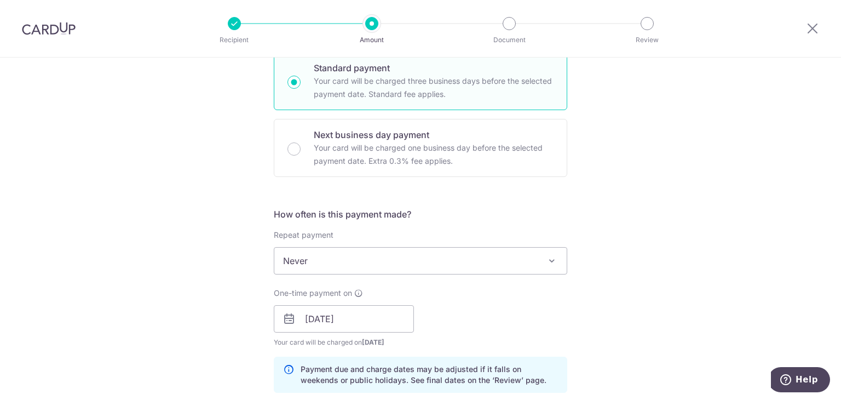
scroll to position [0, 0]
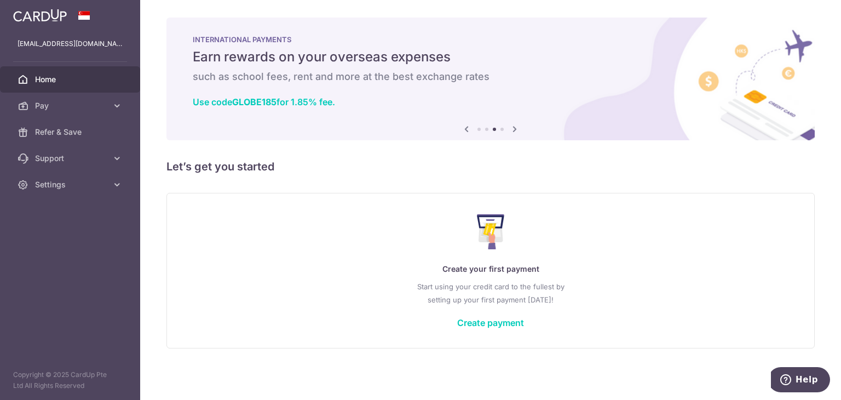
click at [511, 126] on icon at bounding box center [514, 129] width 13 height 14
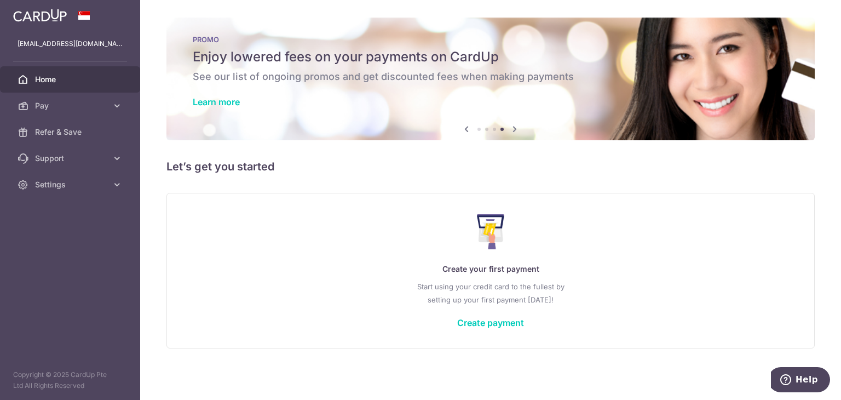
click at [511, 126] on icon at bounding box center [514, 129] width 13 height 14
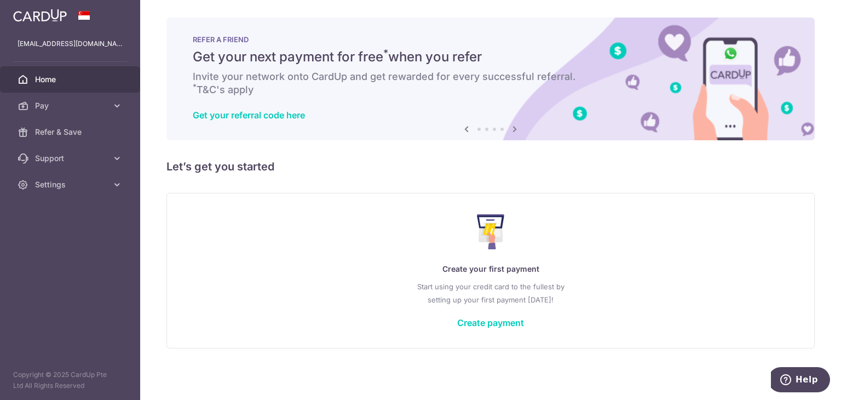
click at [511, 126] on icon at bounding box center [514, 129] width 13 height 14
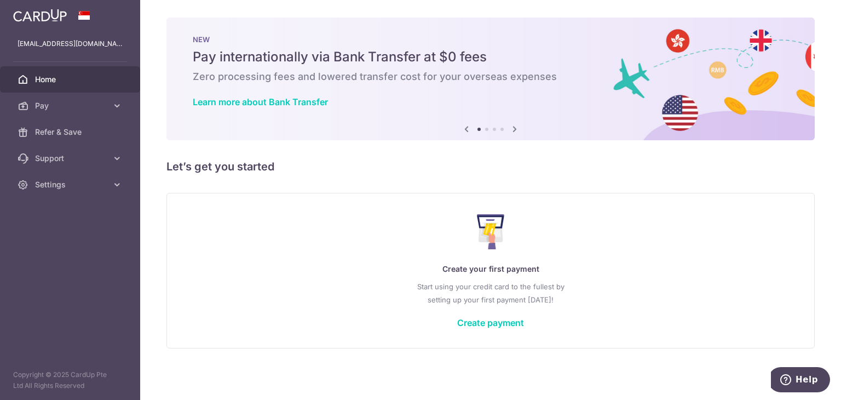
click at [511, 126] on icon at bounding box center [514, 129] width 13 height 14
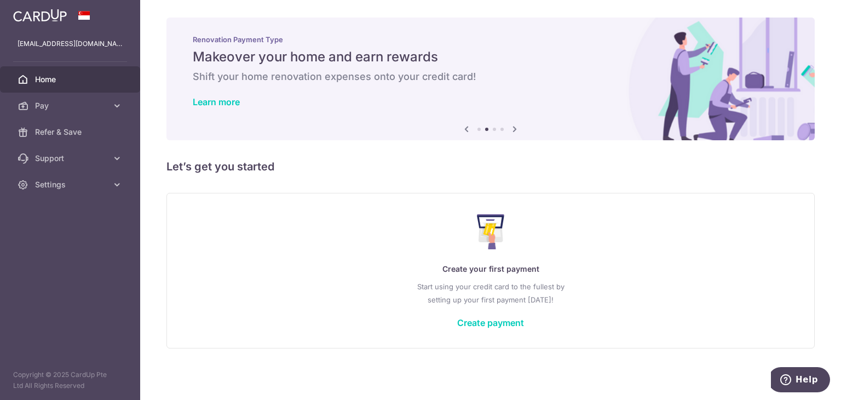
click at [511, 126] on icon at bounding box center [514, 129] width 13 height 14
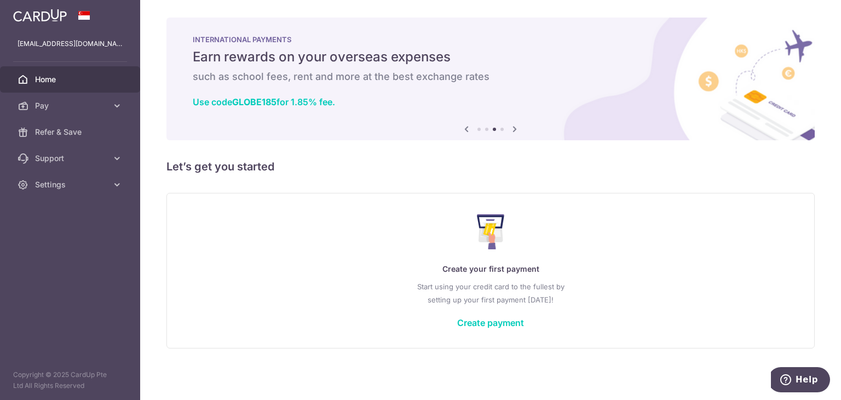
click at [511, 126] on icon at bounding box center [514, 129] width 13 height 14
click at [39, 110] on span "Pay" at bounding box center [71, 105] width 72 height 11
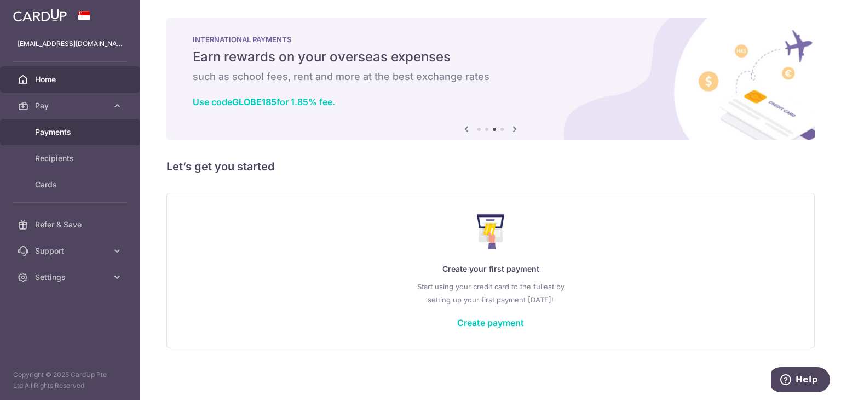
click at [46, 129] on span "Payments" at bounding box center [71, 132] width 72 height 11
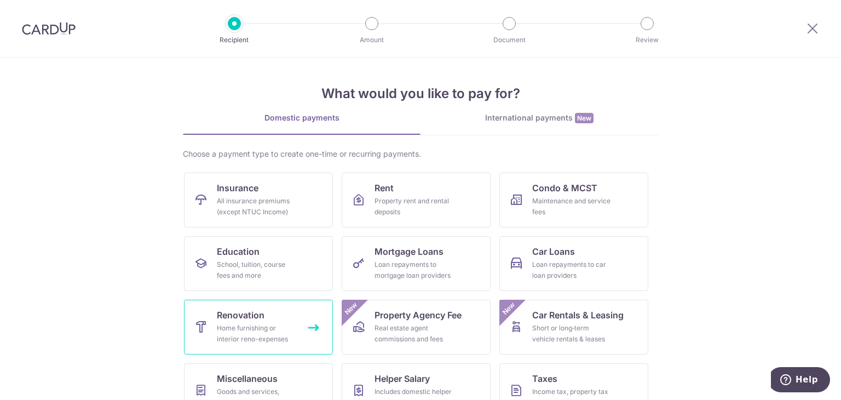
scroll to position [90, 0]
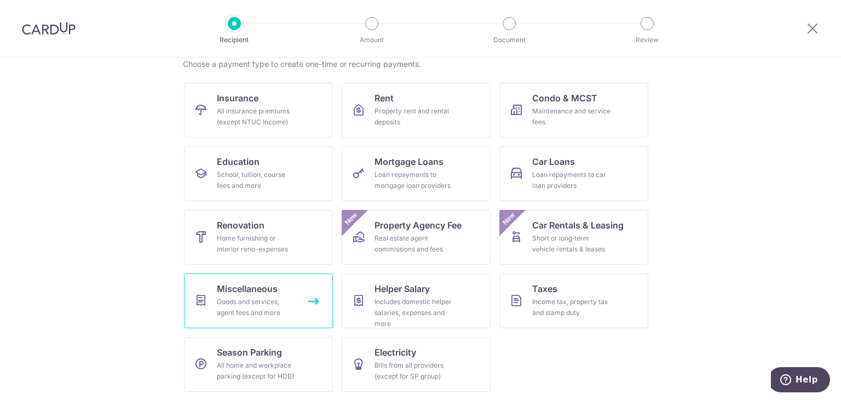
click at [239, 307] on div "Goods and services, agent fees and more" at bounding box center [256, 307] width 79 height 22
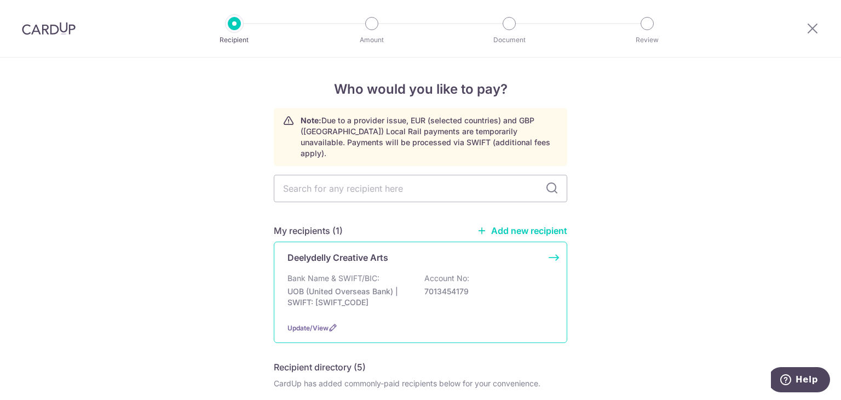
click at [383, 273] on div "Bank Name & SWIFT/BIC: UOB (United Overseas Bank) | SWIFT: UOVBSGSGXXX Account …" at bounding box center [421, 293] width 266 height 41
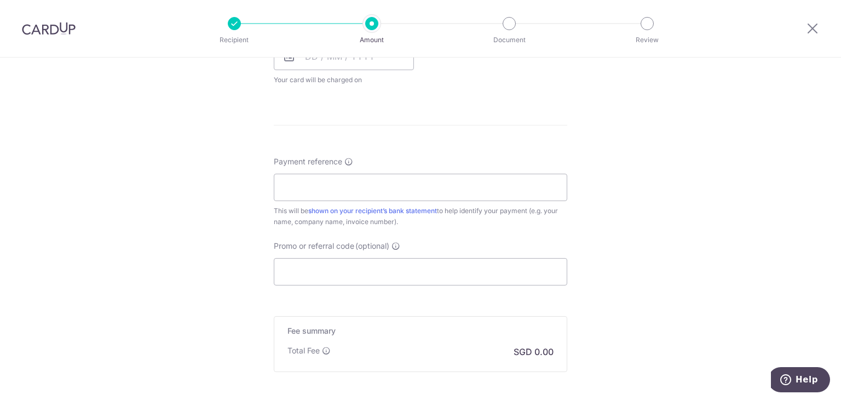
scroll to position [603, 0]
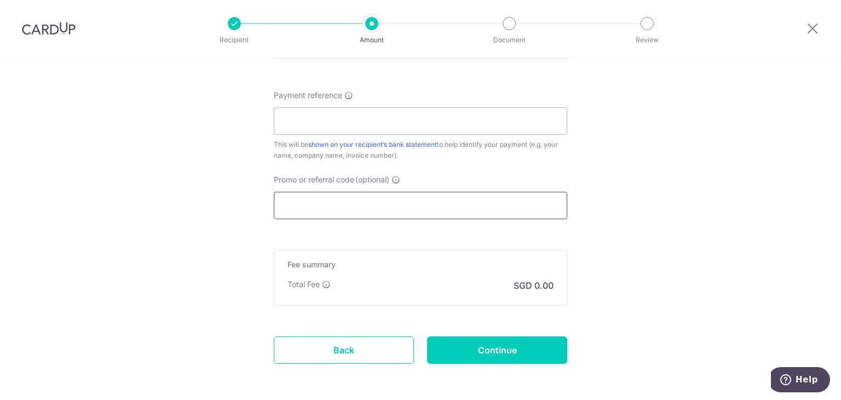
click at [392, 210] on input "Promo or referral code (optional)" at bounding box center [421, 205] width 294 height 27
paste input "OFF225"
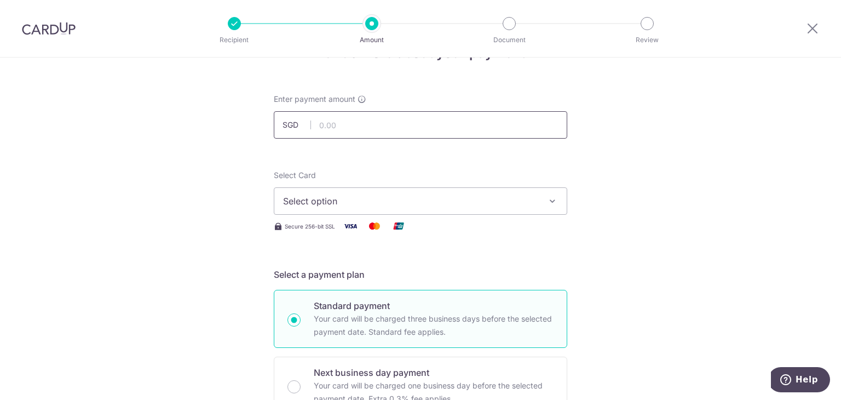
scroll to position [55, 0]
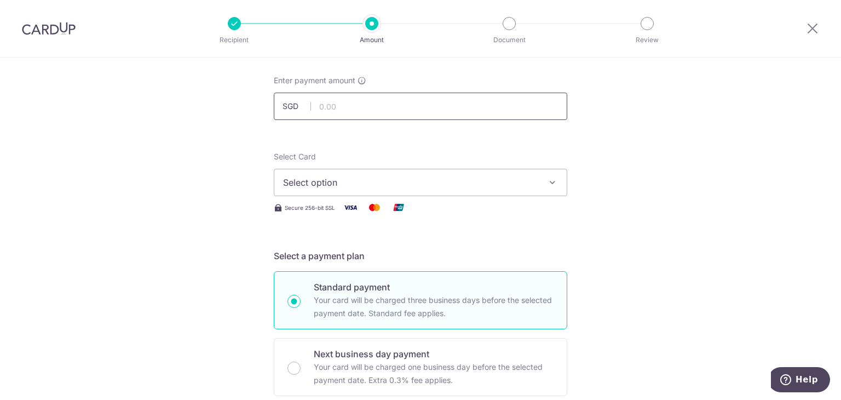
type input "OFF225"
click at [450, 108] on input "text" at bounding box center [421, 106] width 294 height 27
click at [495, 180] on span "Select option" at bounding box center [410, 182] width 255 height 13
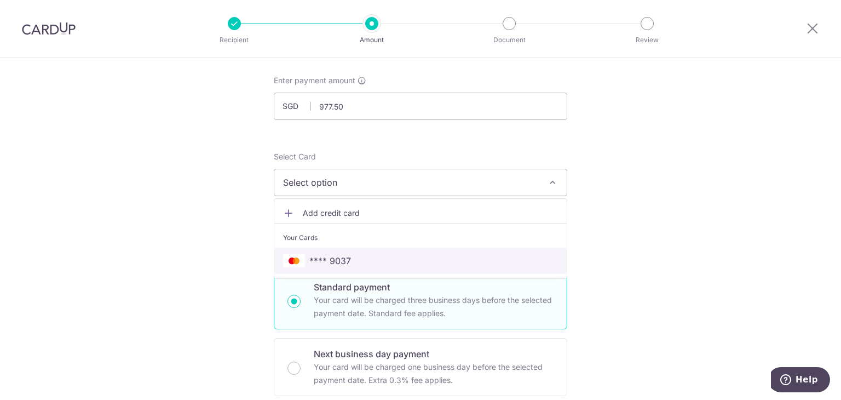
drag, startPoint x: 357, startPoint y: 257, endPoint x: 474, endPoint y: 254, distance: 116.7
click at [357, 257] on span "**** 9037" at bounding box center [420, 260] width 275 height 13
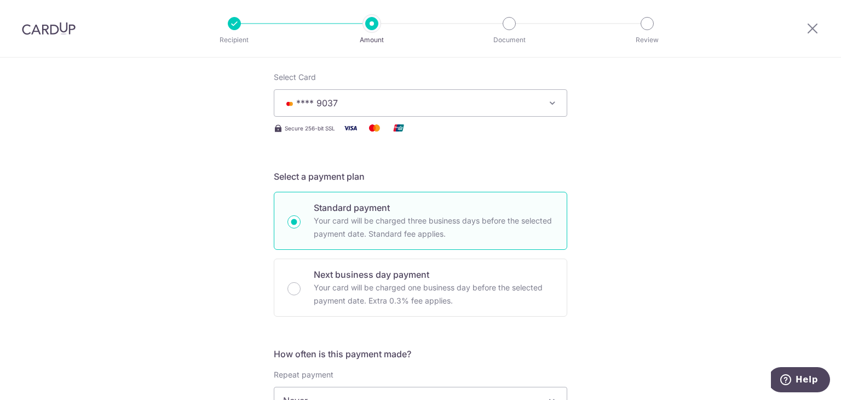
scroll to position [0, 0]
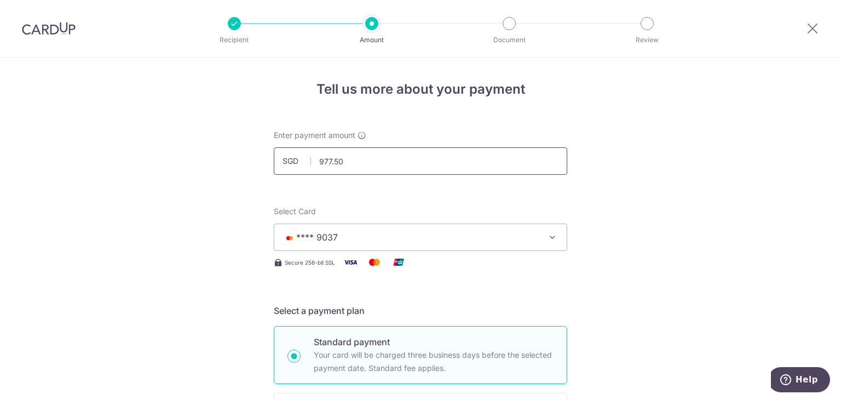
drag, startPoint x: 325, startPoint y: 158, endPoint x: 414, endPoint y: 159, distance: 88.7
click at [414, 159] on input "977.50" at bounding box center [421, 160] width 294 height 27
drag, startPoint x: 324, startPoint y: 163, endPoint x: 459, endPoint y: 165, distance: 134.8
click at [459, 165] on input "978.00" at bounding box center [421, 160] width 294 height 27
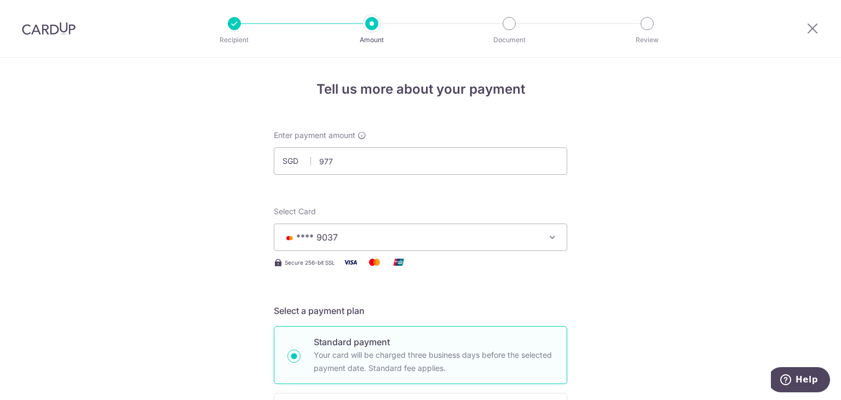
type input "977.00"
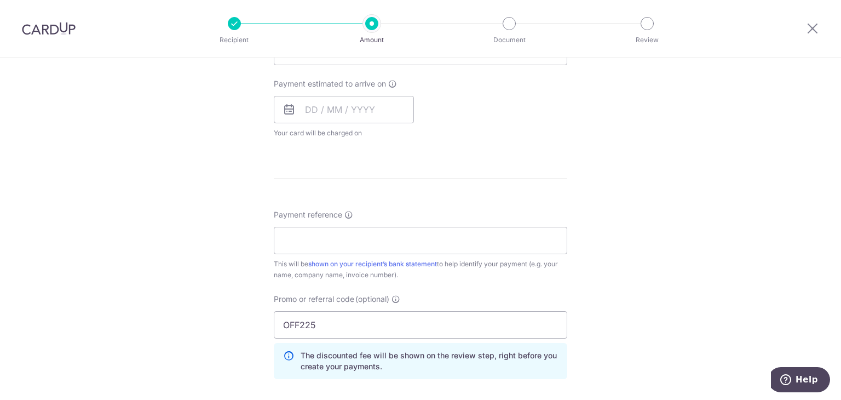
scroll to position [697, 0]
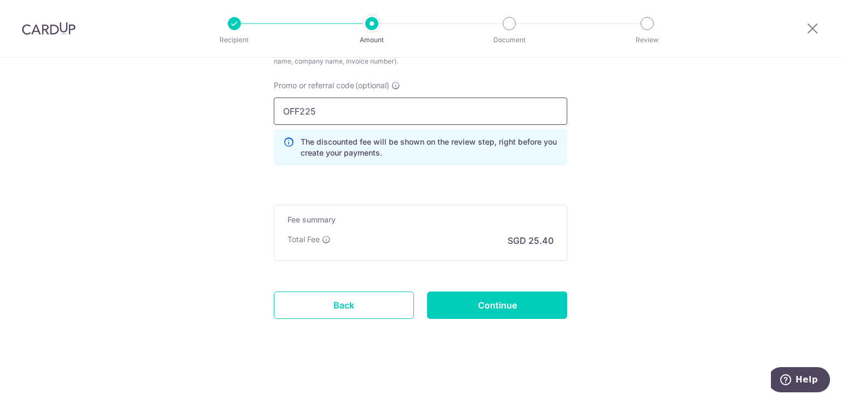
drag, startPoint x: 339, startPoint y: 109, endPoint x: 1, endPoint y: 90, distance: 339.0
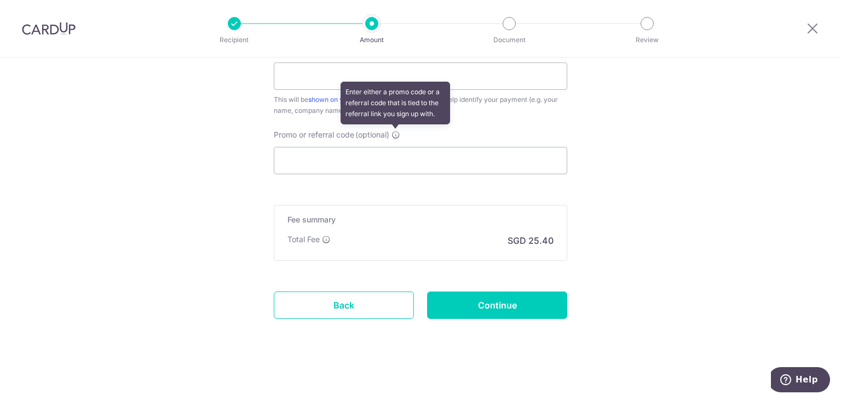
click at [395, 136] on icon at bounding box center [396, 134] width 9 height 9
click at [395, 147] on input "Promo or referral code (optional) Enter either a promo code or a referral code …" at bounding box center [421, 160] width 294 height 27
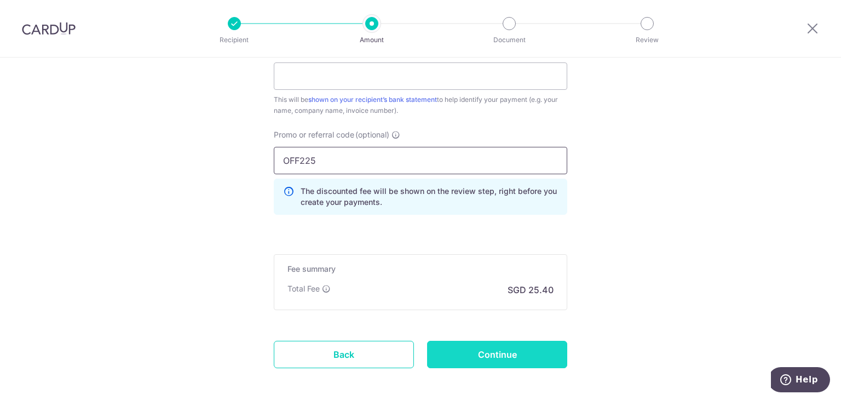
type input "OFF225"
click at [486, 355] on input "Continue" at bounding box center [497, 354] width 140 height 27
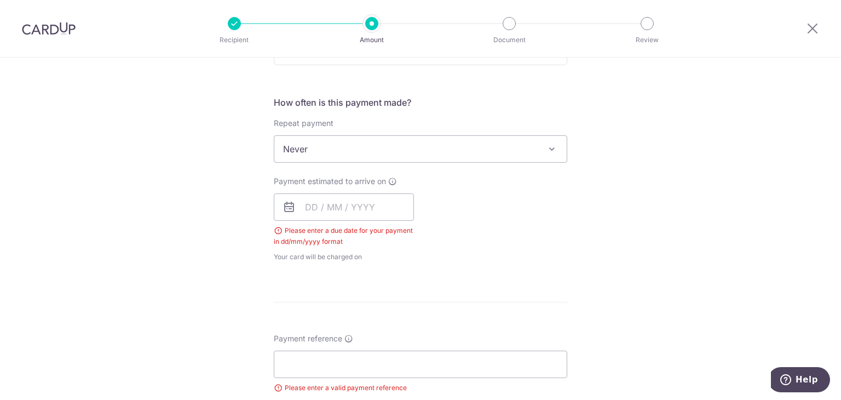
scroll to position [388, 0]
click at [302, 203] on input "text" at bounding box center [344, 204] width 140 height 27
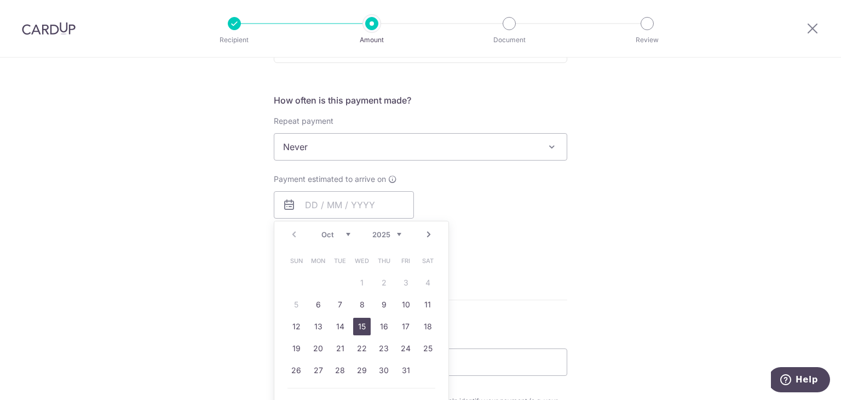
click at [355, 325] on link "15" at bounding box center [362, 327] width 18 height 18
type input "[DATE]"
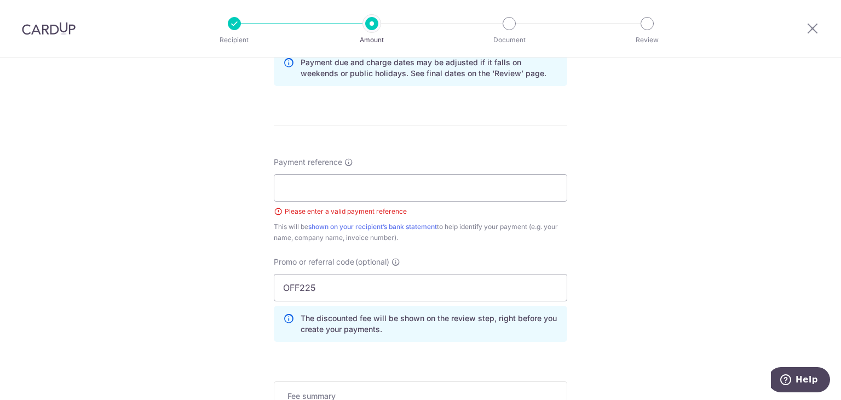
scroll to position [607, 0]
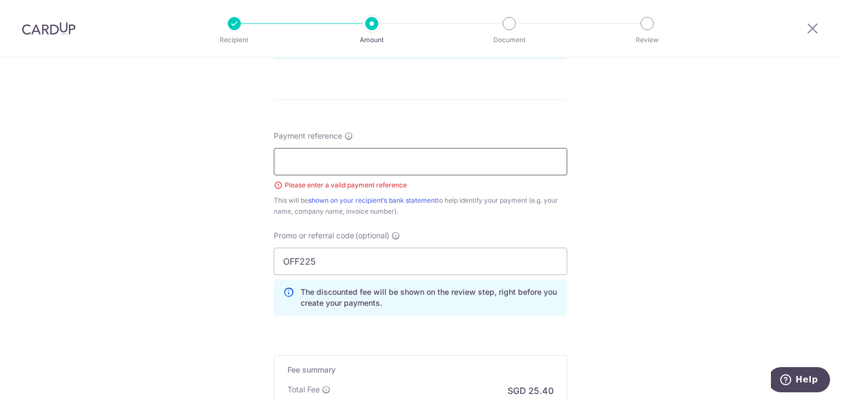
click at [465, 158] on input "Payment reference" at bounding box center [421, 161] width 294 height 27
paste input "INV-202509100"
click at [325, 160] on input "INV-202509100" at bounding box center [421, 161] width 294 height 27
drag, startPoint x: 322, startPoint y: 159, endPoint x: 329, endPoint y: 159, distance: 7.1
click at [329, 159] on input "INV-202509100" at bounding box center [421, 161] width 294 height 27
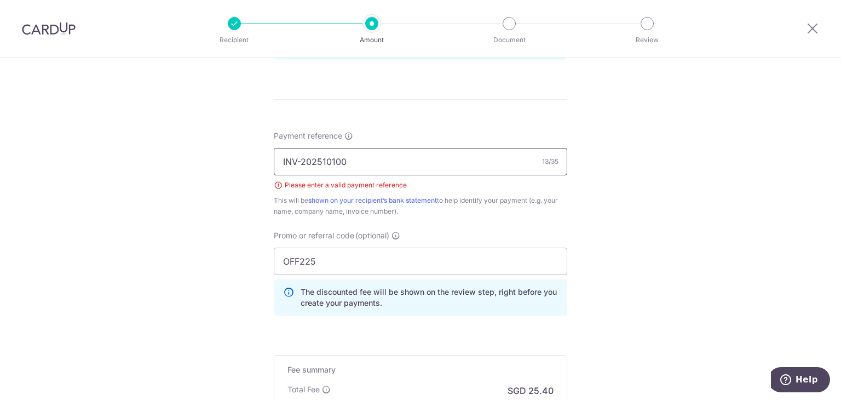
type input "INV-202510100"
click at [679, 198] on div "Tell us more about your payment Enter payment amount SGD 977.00 977.00 Select C…" at bounding box center [420, 1] width 841 height 1100
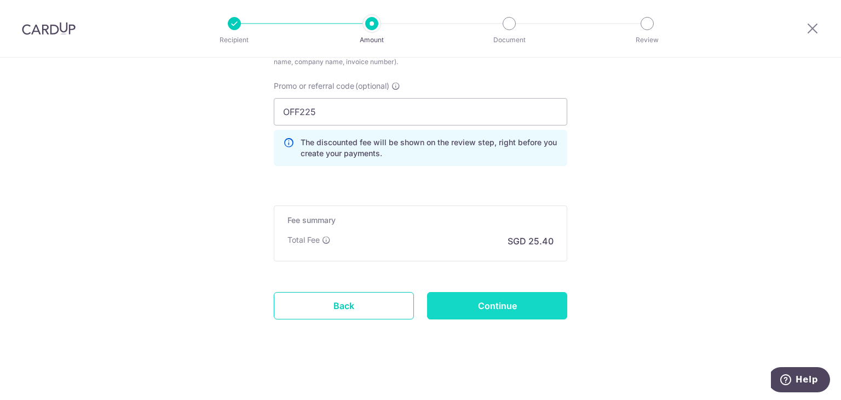
click at [467, 305] on input "Continue" at bounding box center [497, 305] width 140 height 27
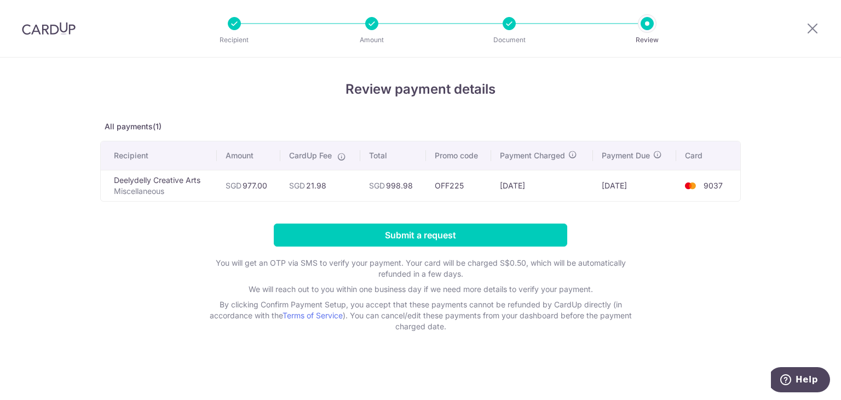
click at [507, 22] on div at bounding box center [509, 23] width 13 height 13
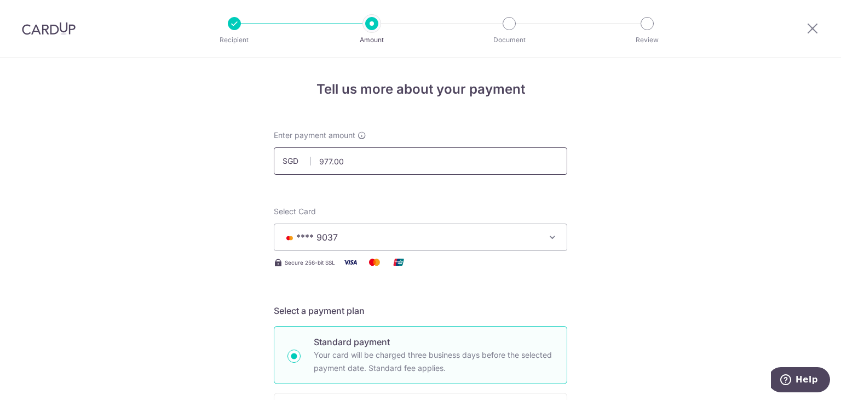
drag, startPoint x: 323, startPoint y: 158, endPoint x: 364, endPoint y: 160, distance: 41.1
click at [364, 160] on input "977.00" at bounding box center [421, 160] width 294 height 27
type input "978.00"
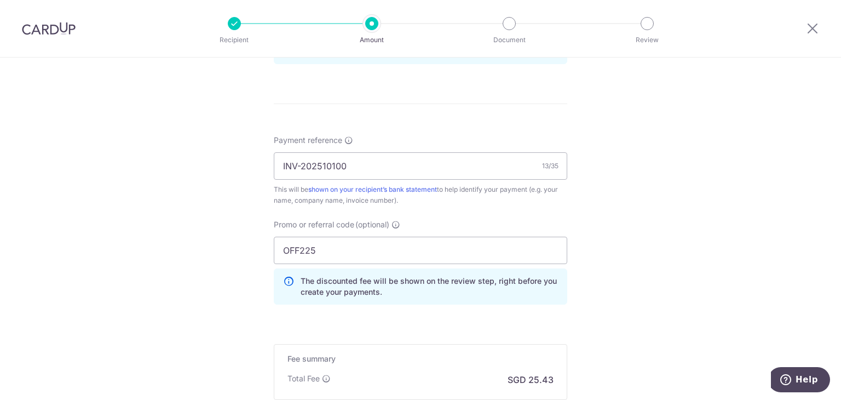
scroll to position [741, 0]
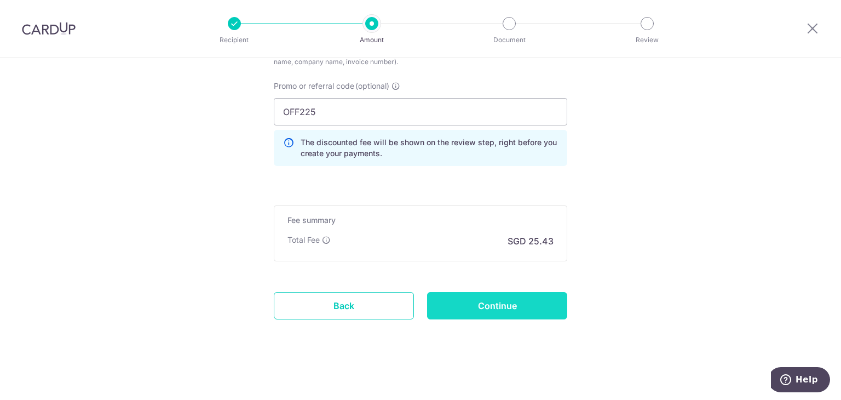
click at [507, 306] on input "Continue" at bounding box center [497, 305] width 140 height 27
